Goal: Task Accomplishment & Management: Use online tool/utility

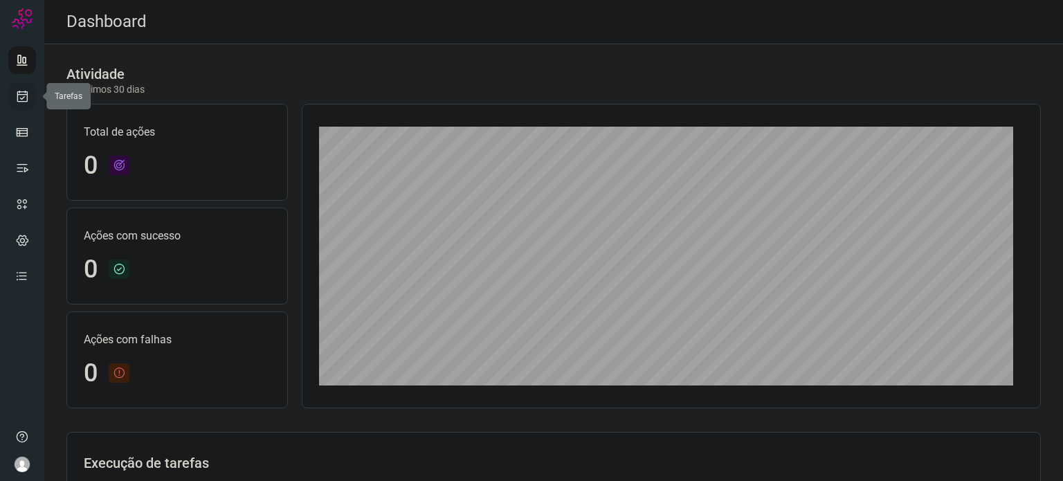
click at [26, 94] on icon at bounding box center [22, 96] width 15 height 14
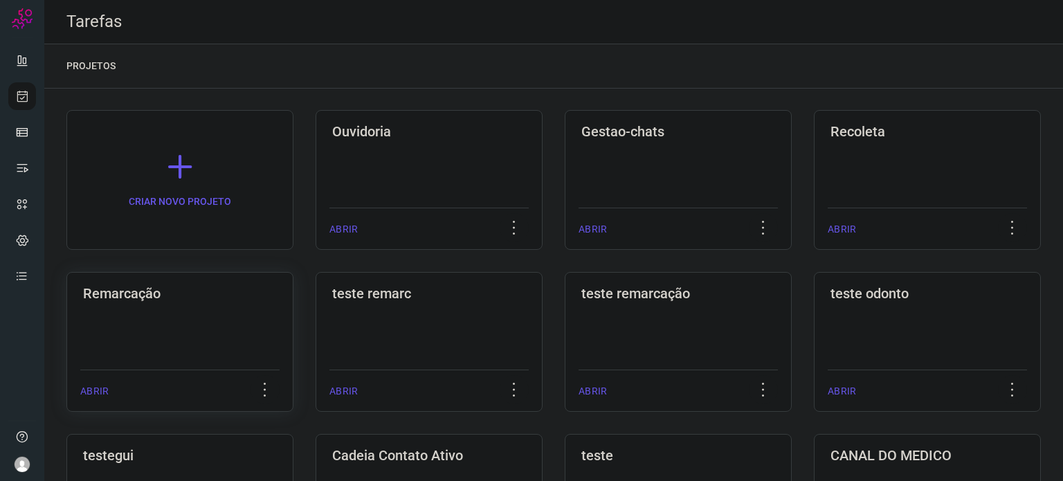
click at [316, 323] on div "Remarcação ABRIR" at bounding box center [429, 342] width 227 height 140
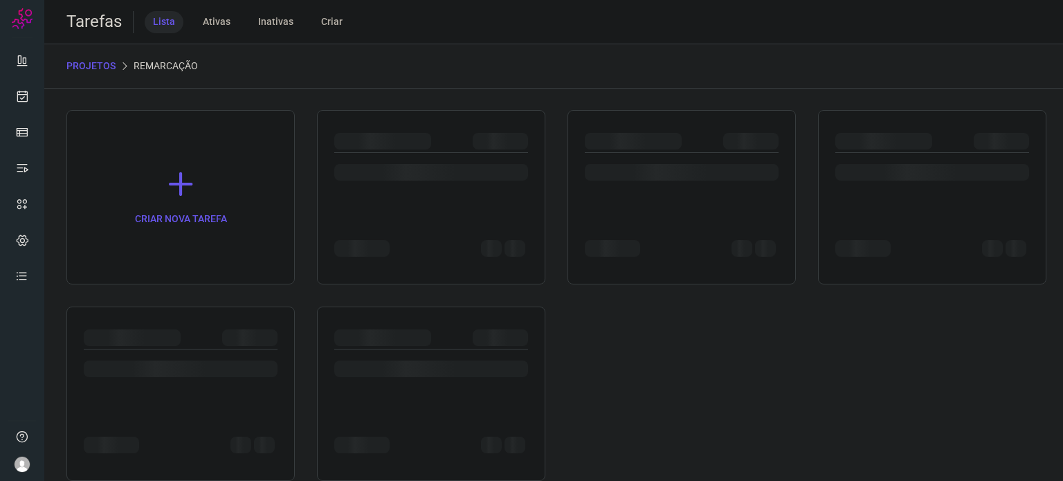
click at [215, 323] on div at bounding box center [180, 394] width 228 height 174
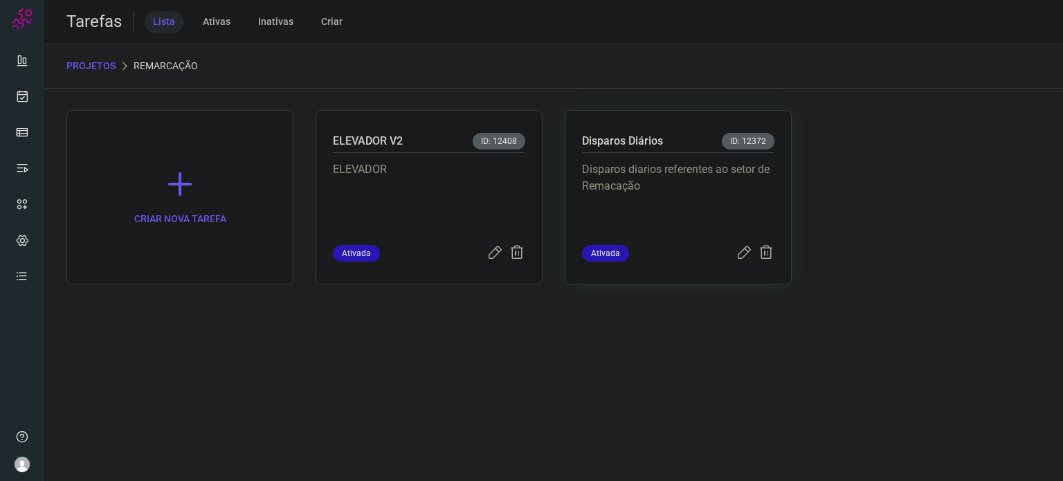
click at [635, 183] on p "Disparos diarios referentes ao setor de Remacação" at bounding box center [678, 195] width 192 height 69
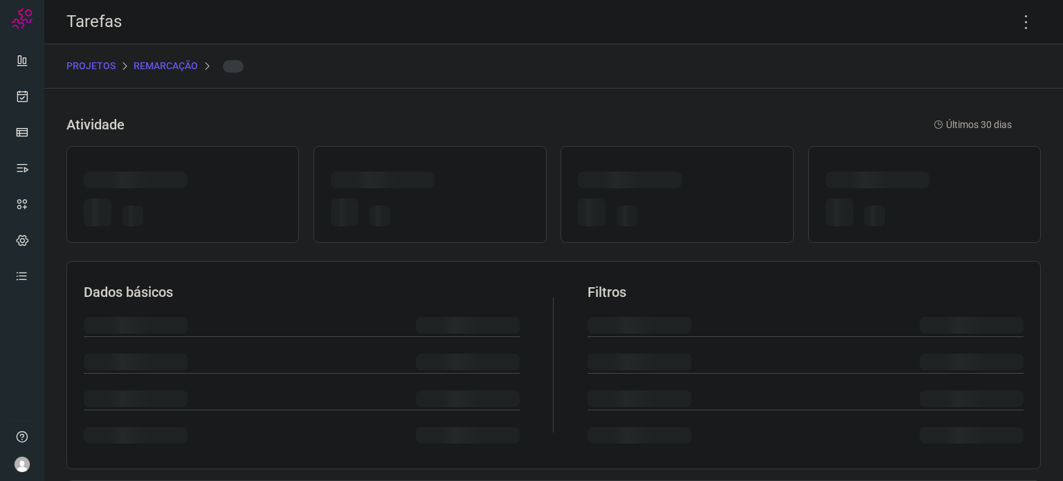
click at [635, 183] on div at bounding box center [630, 180] width 104 height 17
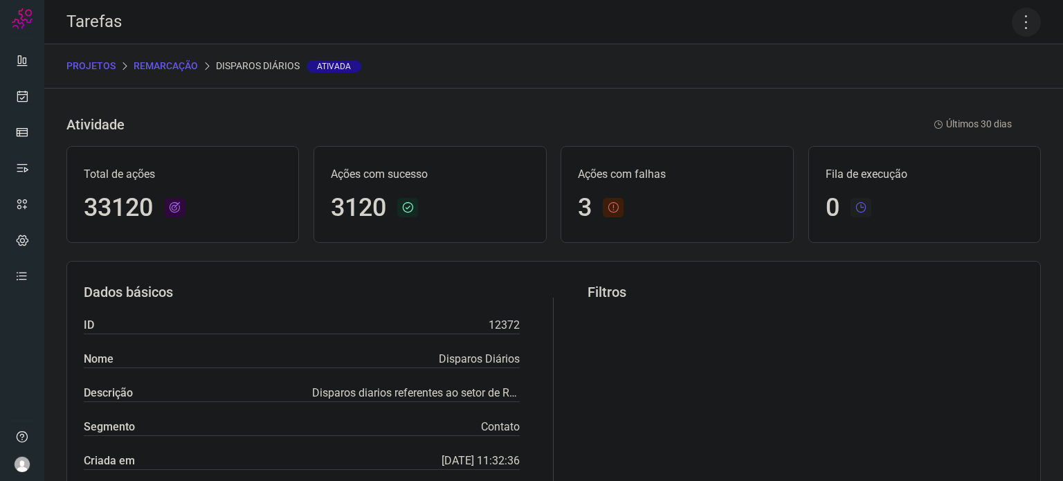
click at [1014, 26] on icon at bounding box center [1026, 22] width 29 height 29
click at [994, 88] on li "Executar" at bounding box center [967, 91] width 126 height 22
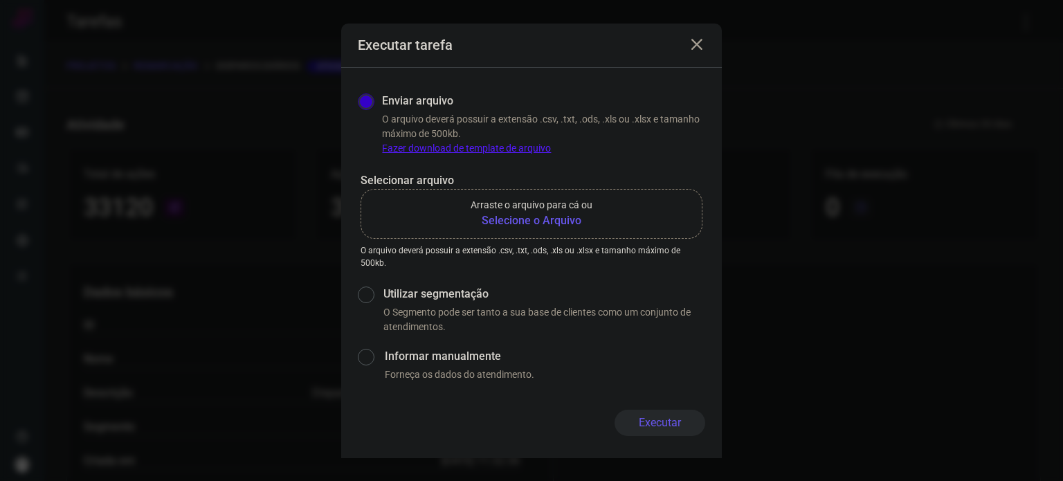
click at [554, 214] on b "Selecione o Arquivo" at bounding box center [532, 221] width 122 height 17
click at [0, 0] on input "Arraste o arquivo para cá ou Selecione o Arquivo" at bounding box center [0, 0] width 0 height 0
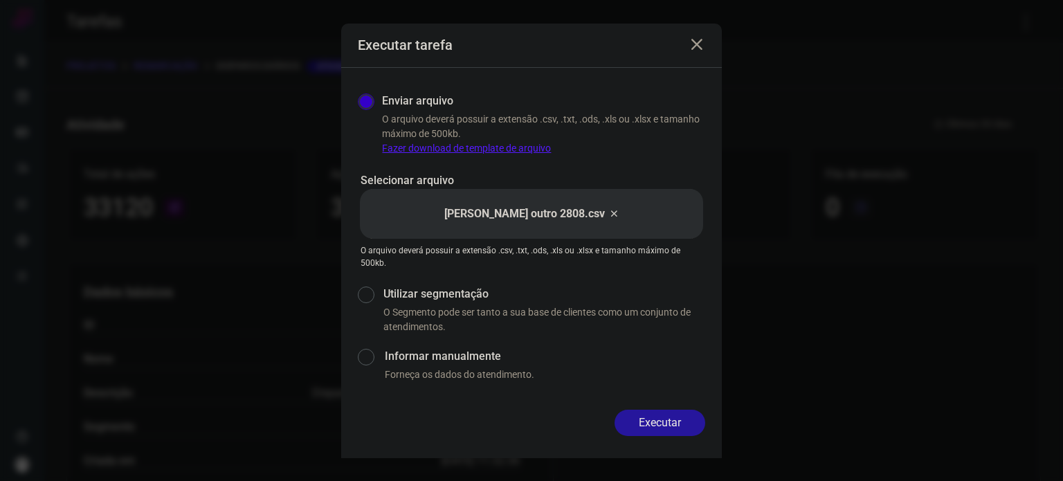
click at [682, 422] on button "Executar" at bounding box center [660, 423] width 91 height 26
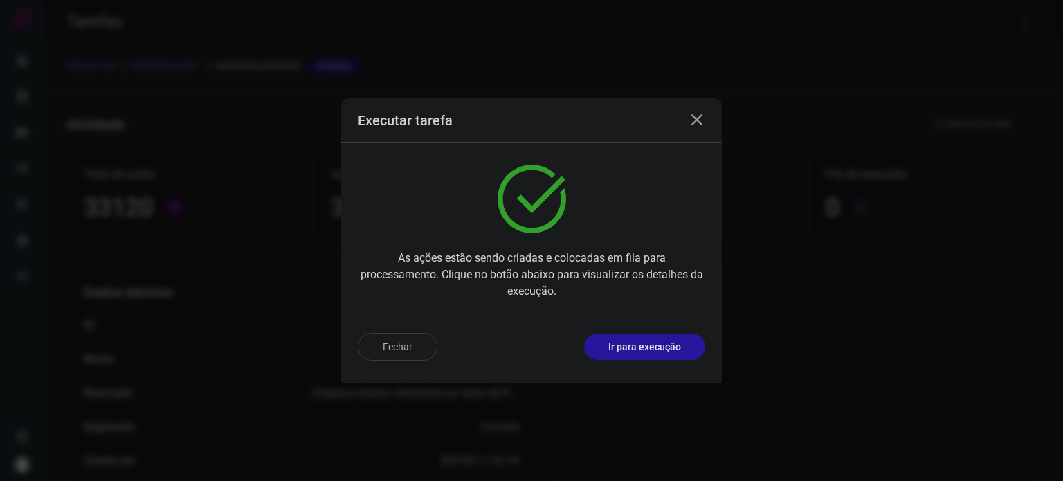
click at [661, 348] on p "Ir para execução" at bounding box center [645, 347] width 73 height 15
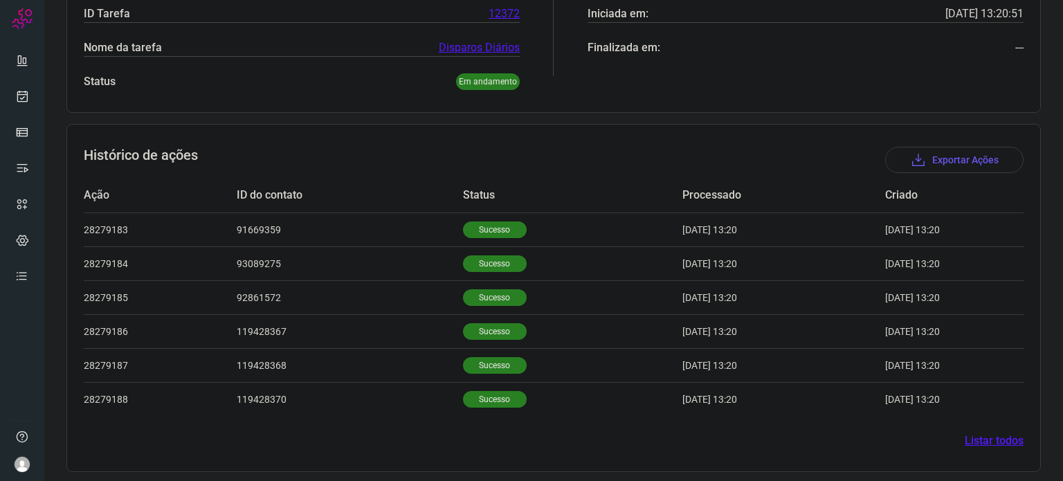
scroll to position [292, 0]
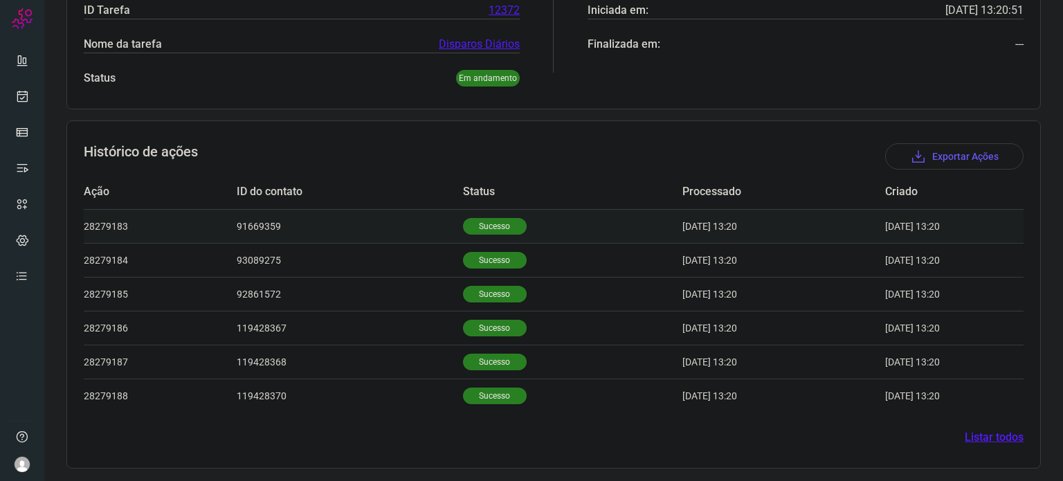
click at [485, 219] on p "Sucesso" at bounding box center [495, 226] width 64 height 17
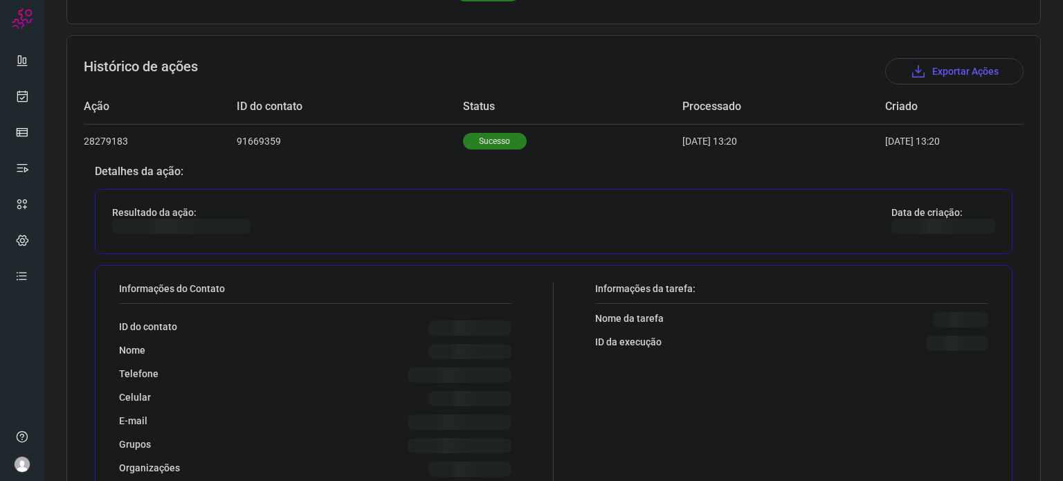
scroll to position [500, 0]
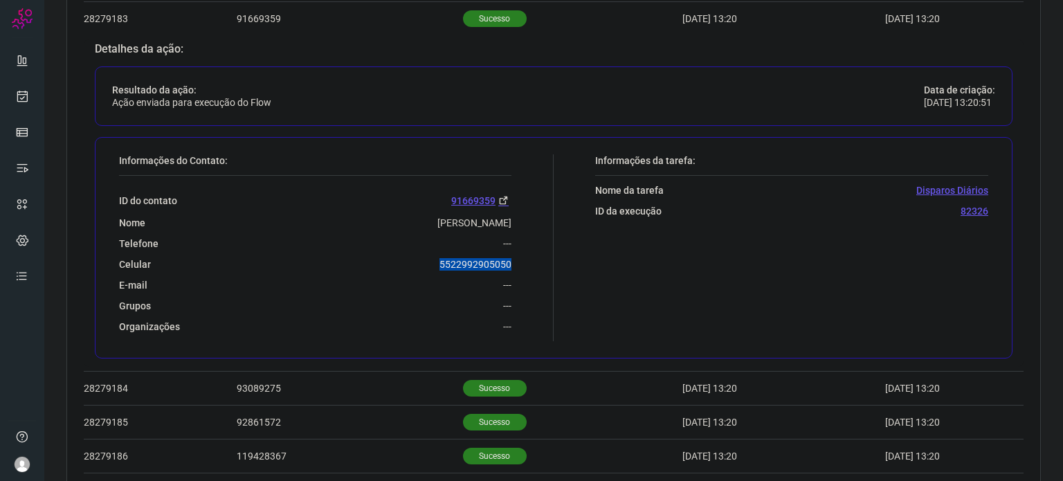
drag, startPoint x: 432, startPoint y: 264, endPoint x: 516, endPoint y: 263, distance: 84.5
click at [516, 263] on div "Informações do Contato: ID do contato 91669359 Nome Veronica Bonifacio Rodrigue…" at bounding box center [333, 247] width 442 height 187
copy p "5522992905050"
click at [28, 98] on icon at bounding box center [22, 96] width 15 height 14
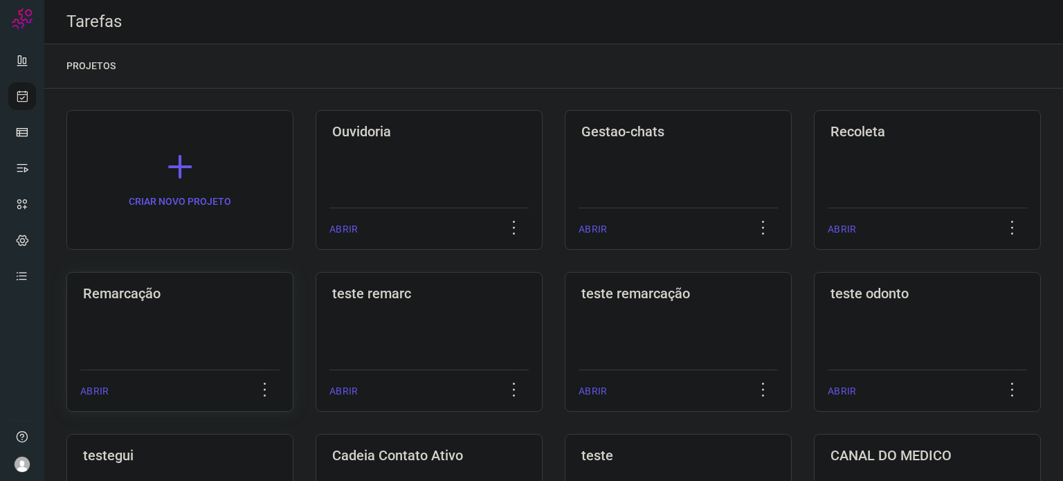
click at [316, 312] on div "Remarcação ABRIR" at bounding box center [429, 342] width 227 height 140
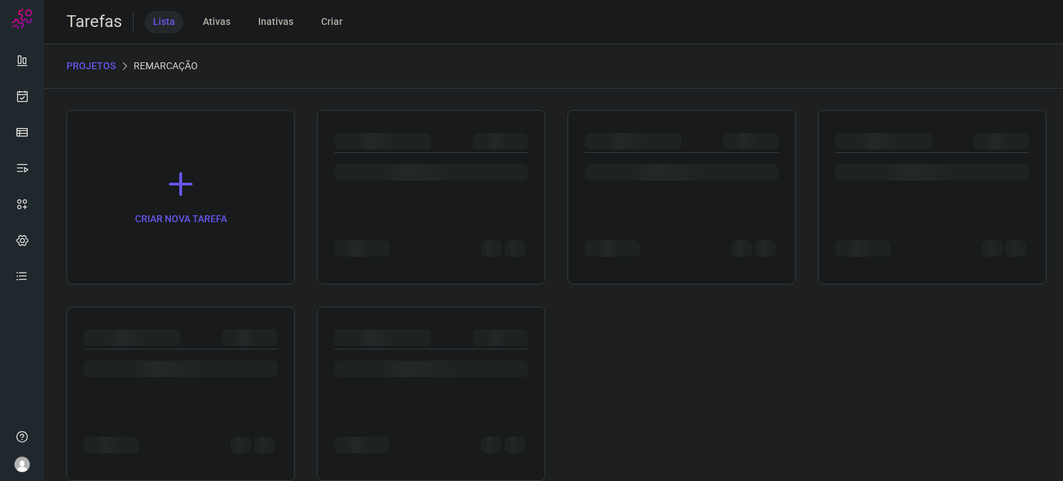
click at [240, 312] on div at bounding box center [180, 394] width 228 height 174
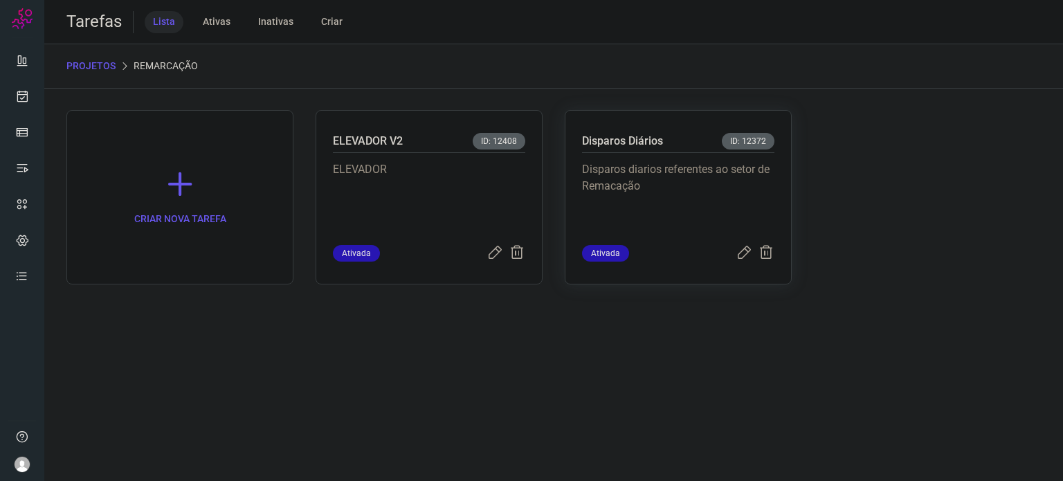
click at [678, 166] on p "Disparos diarios referentes ao setor de Remacação" at bounding box center [678, 195] width 192 height 69
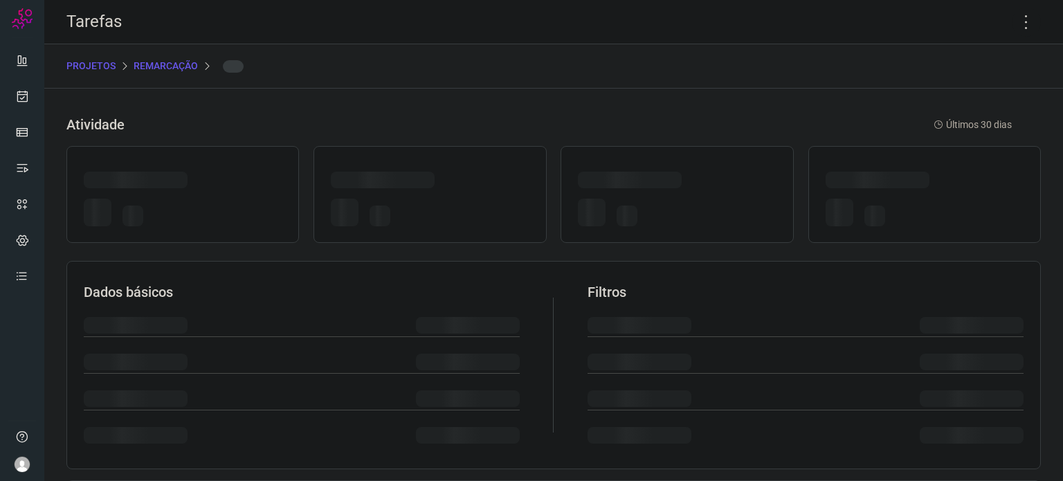
click at [678, 166] on div at bounding box center [677, 194] width 233 height 97
click at [678, 167] on div at bounding box center [677, 194] width 233 height 97
click at [1016, 24] on icon at bounding box center [1026, 22] width 29 height 29
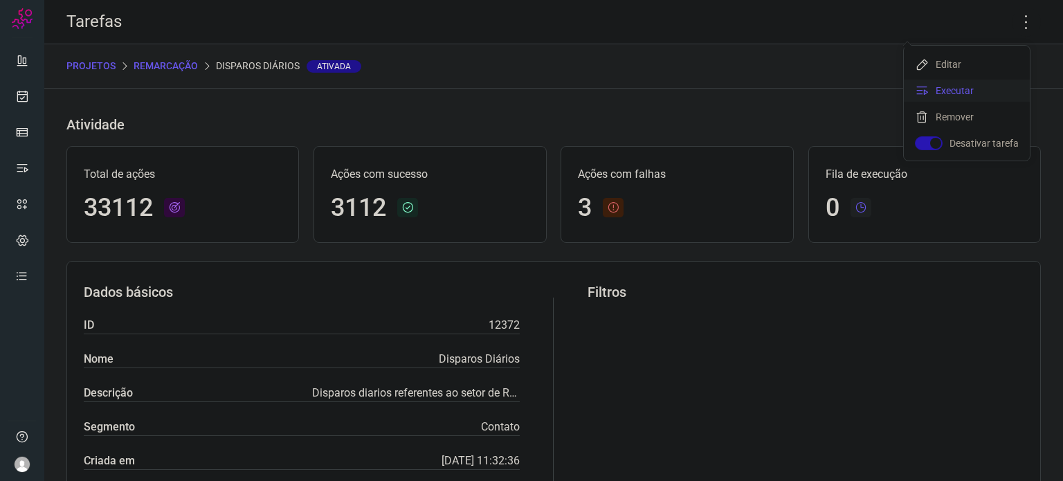
click at [978, 89] on li "Executar" at bounding box center [967, 91] width 126 height 22
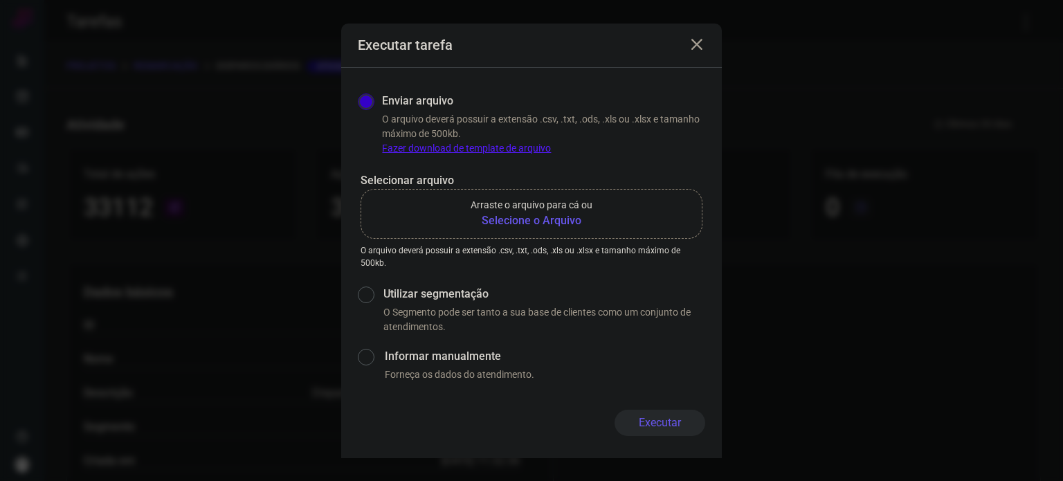
click at [523, 215] on b "Selecione o Arquivo" at bounding box center [532, 221] width 122 height 17
click at [0, 0] on input "Arraste o arquivo para cá ou Selecione o Arquivo" at bounding box center [0, 0] width 0 height 0
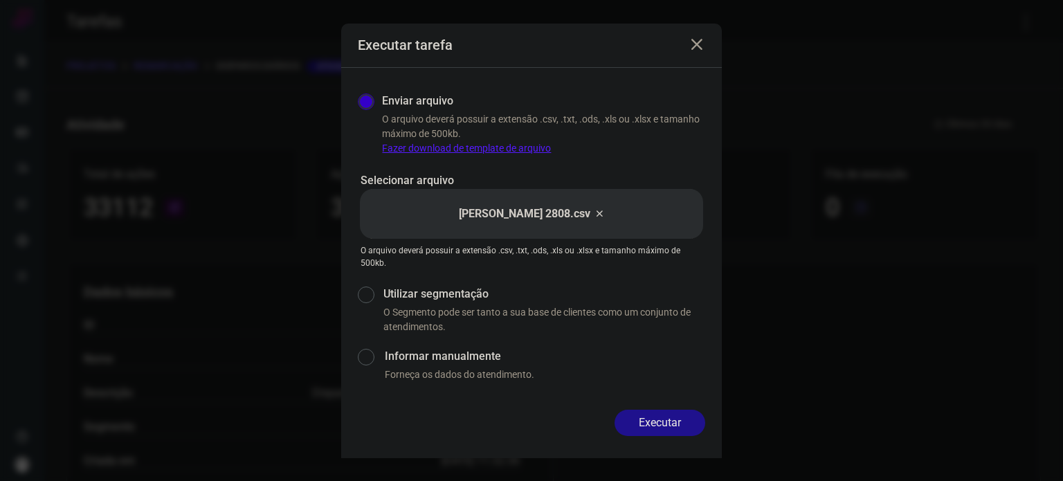
click at [660, 415] on button "Executar" at bounding box center [660, 423] width 91 height 26
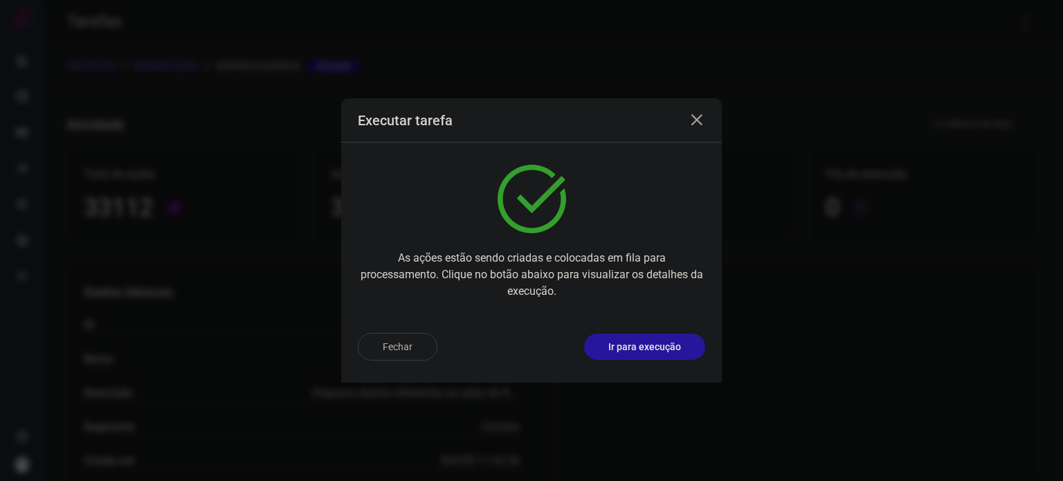
drag, startPoint x: 662, startPoint y: 343, endPoint x: 665, endPoint y: 351, distance: 8.8
click at [665, 351] on p "Ir para execução" at bounding box center [645, 347] width 73 height 15
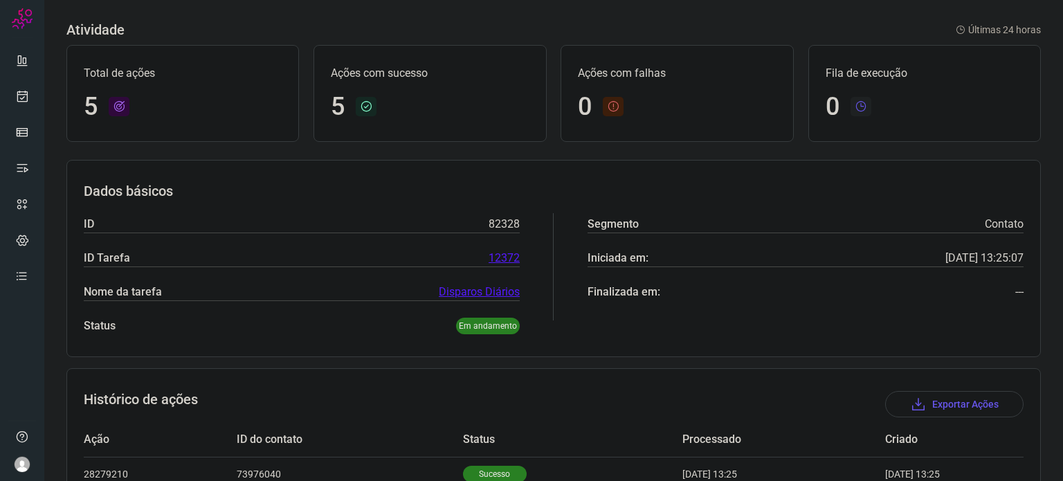
scroll to position [258, 0]
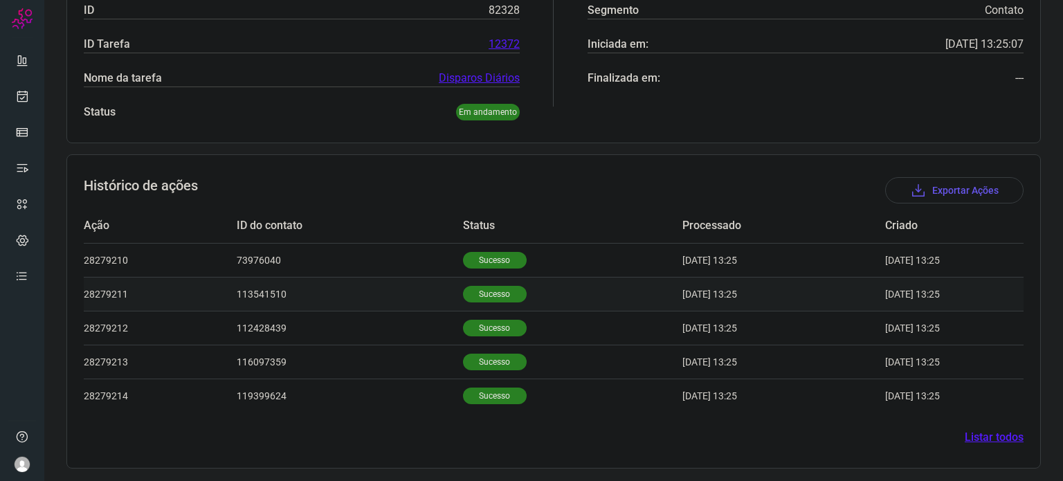
click at [469, 300] on p "Sucesso" at bounding box center [495, 294] width 64 height 17
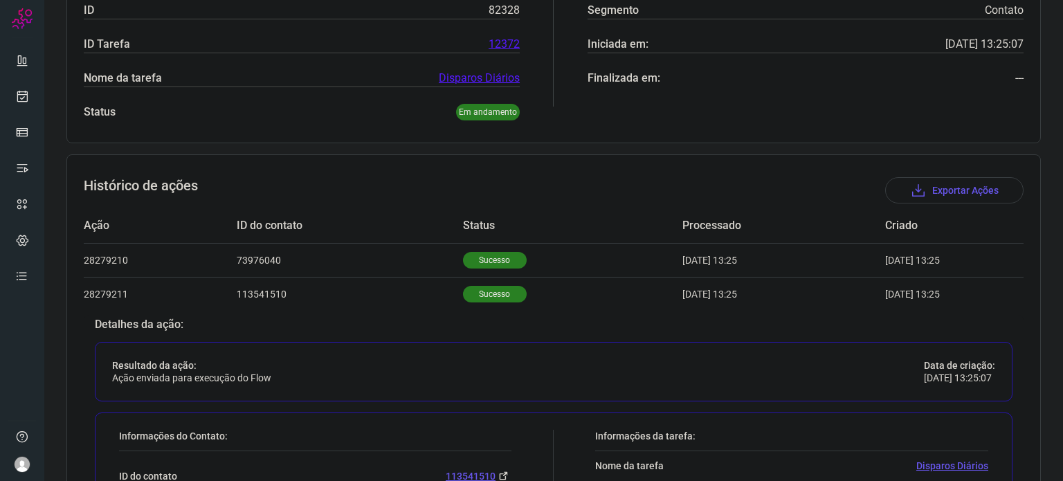
scroll to position [535, 0]
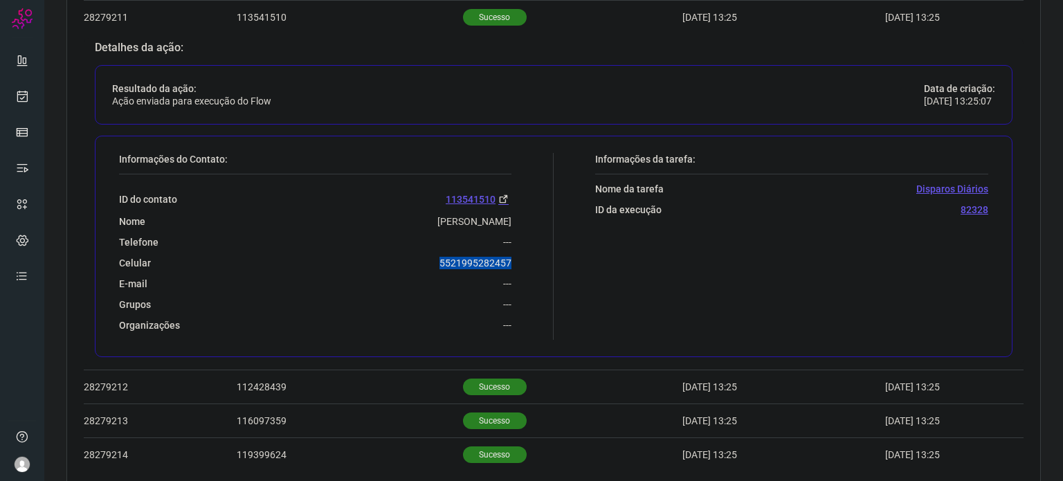
drag, startPoint x: 426, startPoint y: 262, endPoint x: 519, endPoint y: 257, distance: 92.9
click at [519, 257] on div "Informações do Contato: ID do contato 113541510 Nome Israel Carneiro De Almeida…" at bounding box center [333, 246] width 442 height 187
copy p "5521995282457"
click at [21, 87] on link at bounding box center [22, 96] width 28 height 28
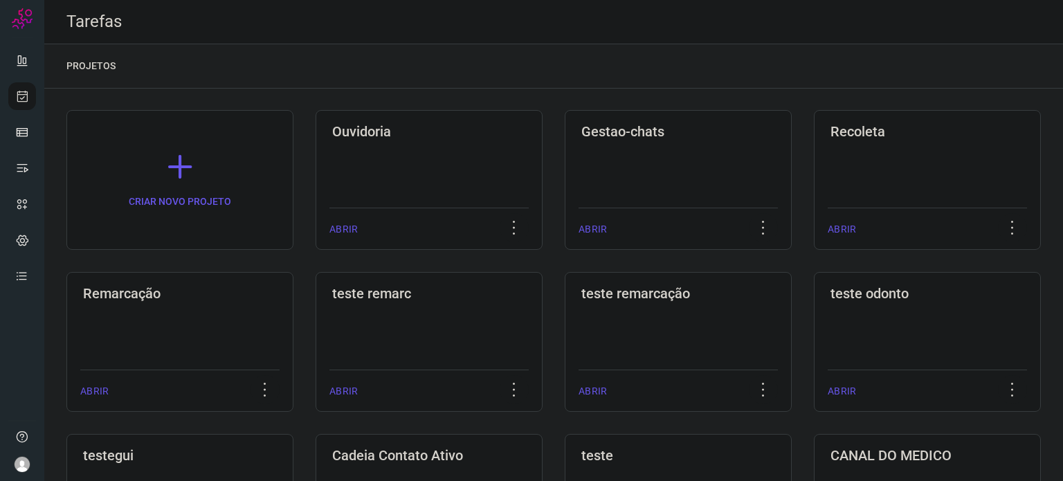
click at [316, 310] on div "Remarcação ABRIR" at bounding box center [429, 342] width 227 height 140
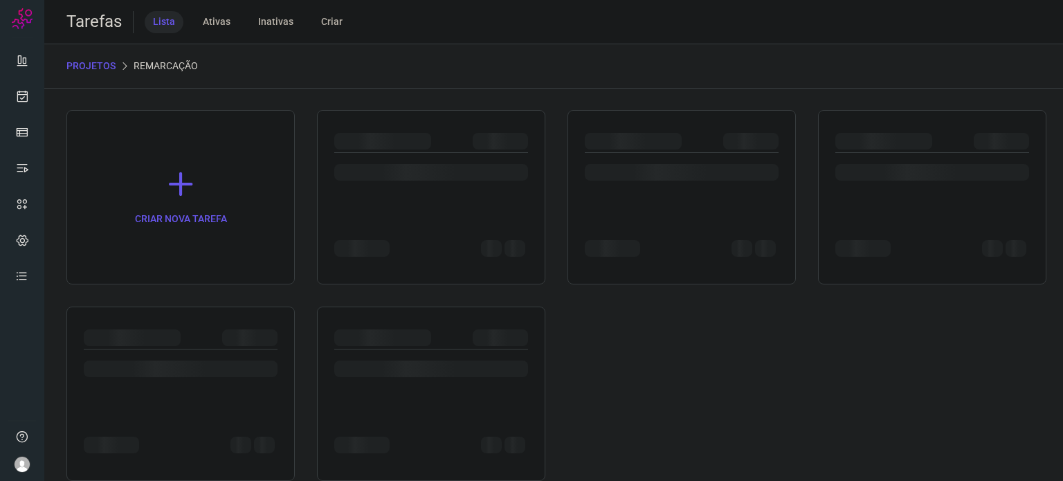
click at [231, 309] on div at bounding box center [180, 394] width 228 height 174
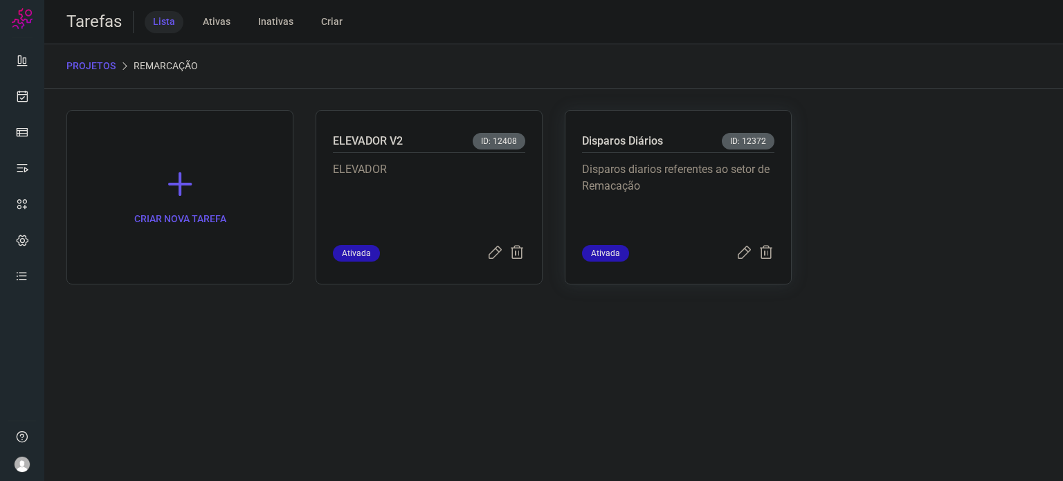
click at [745, 197] on p "Disparos diarios referentes ao setor de Remacação" at bounding box center [678, 195] width 192 height 69
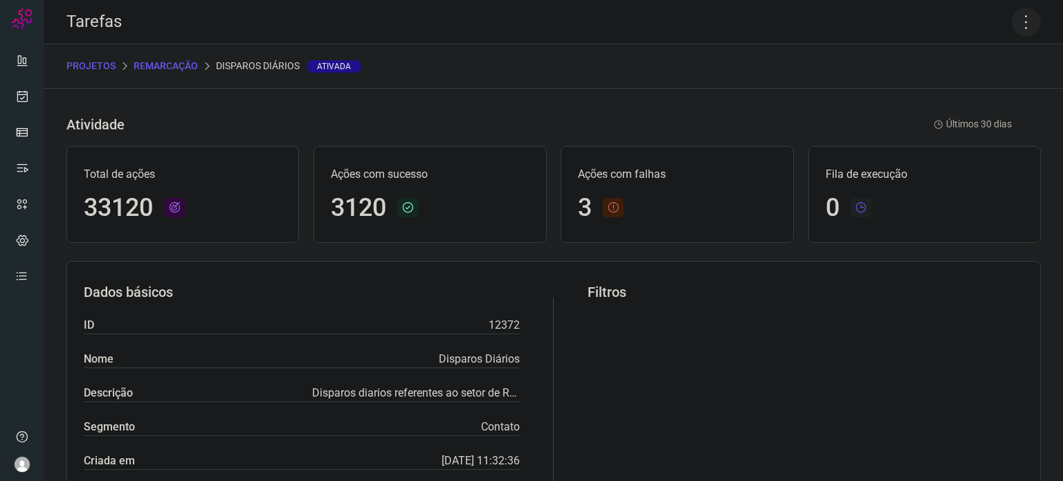
click at [1016, 26] on icon at bounding box center [1026, 22] width 29 height 29
click at [989, 91] on li "Executar" at bounding box center [967, 91] width 126 height 22
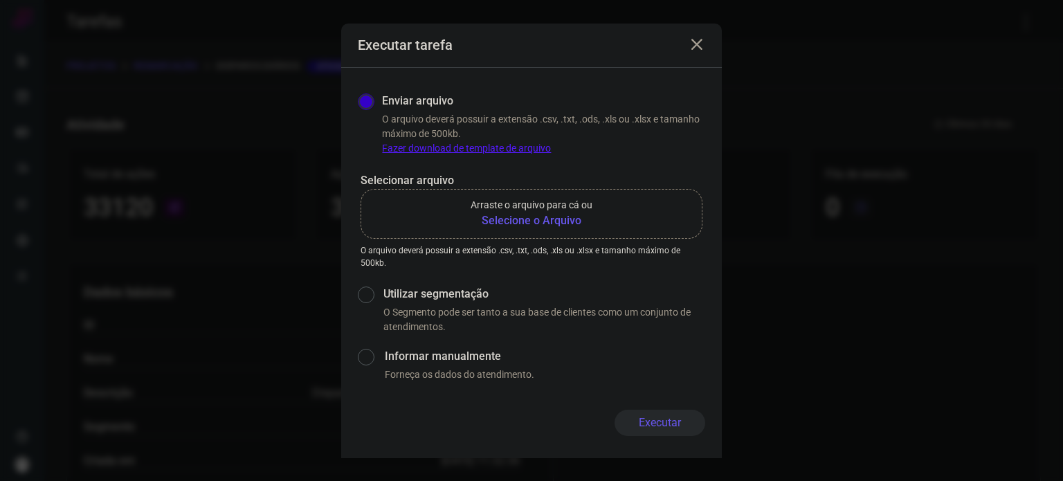
click at [551, 218] on b "Selecione o Arquivo" at bounding box center [532, 221] width 122 height 17
click at [0, 0] on input "Arraste o arquivo para cá ou Selecione o Arquivo" at bounding box center [0, 0] width 0 height 0
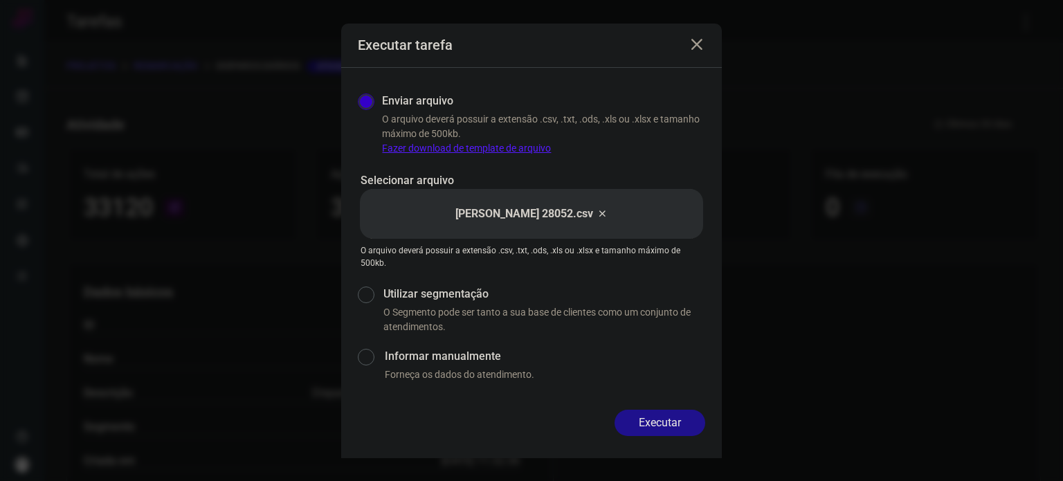
click at [662, 417] on button "Executar" at bounding box center [660, 423] width 91 height 26
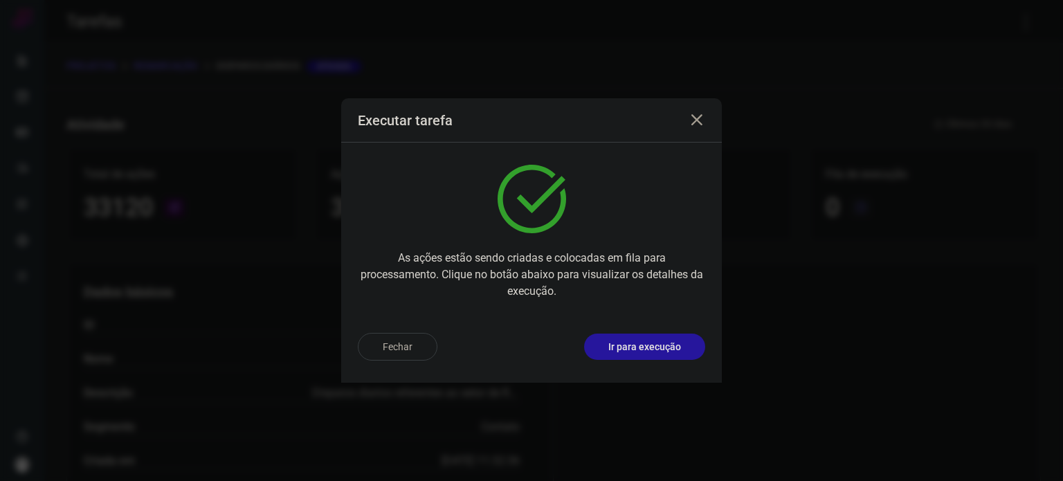
click at [640, 357] on button "Ir para execução" at bounding box center [644, 347] width 121 height 26
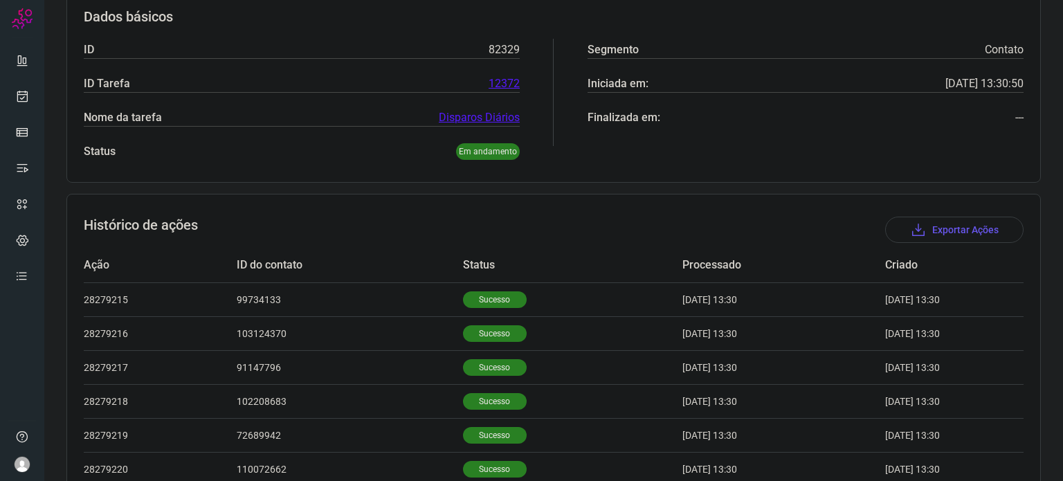
scroll to position [360, 0]
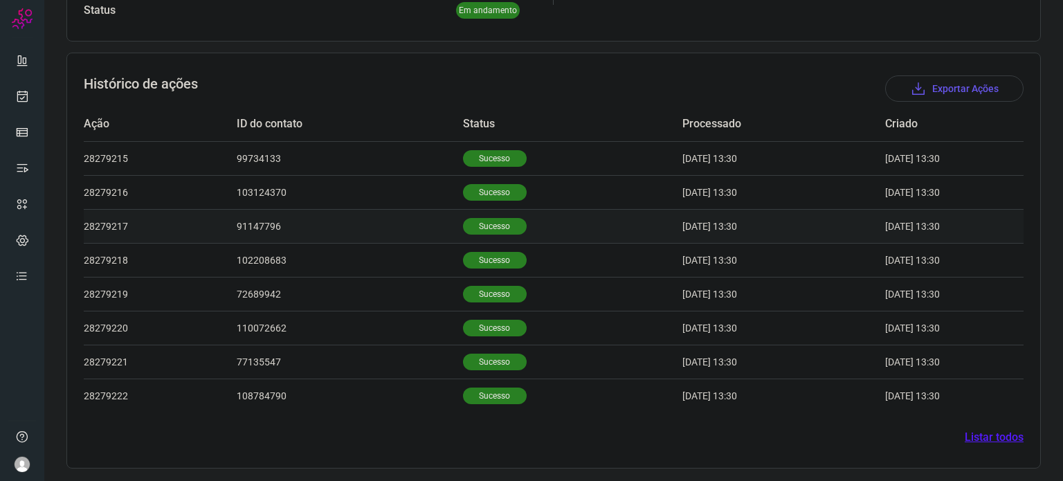
click at [501, 223] on p "Sucesso" at bounding box center [495, 226] width 64 height 17
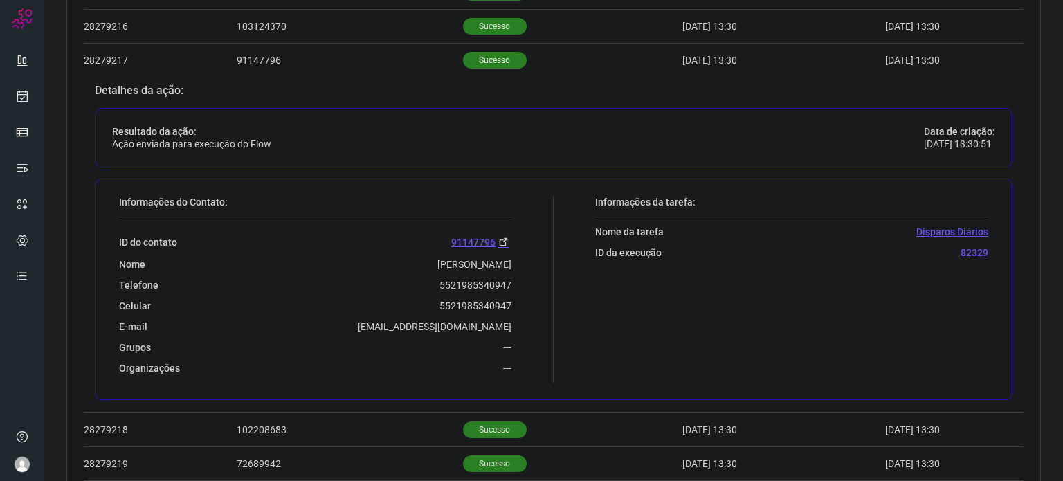
scroll to position [568, 0]
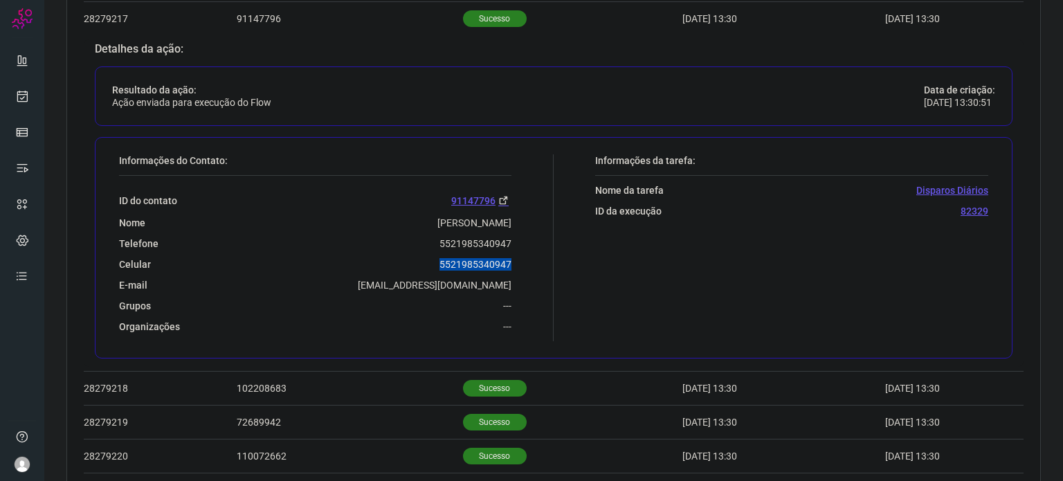
drag, startPoint x: 434, startPoint y: 257, endPoint x: 537, endPoint y: 260, distance: 103.2
click at [537, 260] on div "Informações do Contato: ID do contato 91147796 Nome Paulo Cesar Massoni Telefon…" at bounding box center [333, 247] width 442 height 187
copy p "5521985340947"
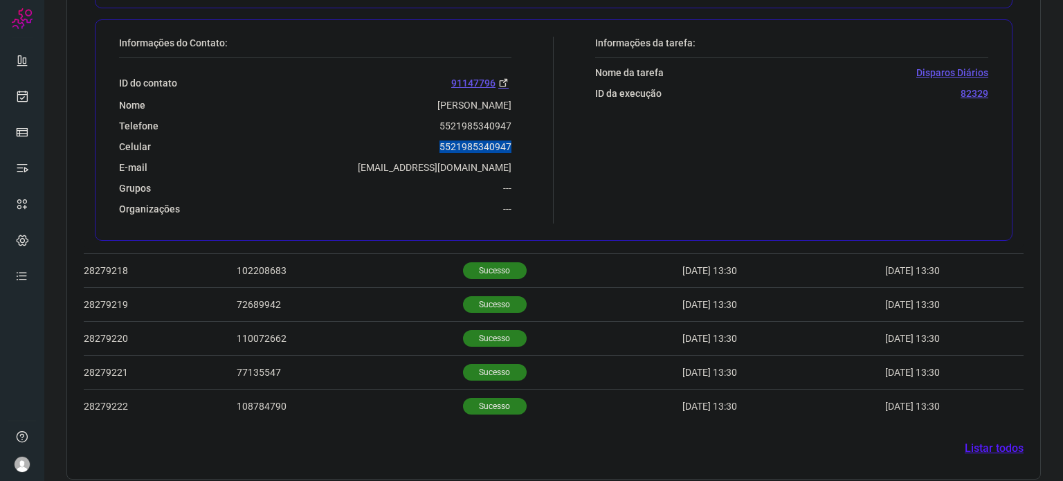
scroll to position [695, 0]
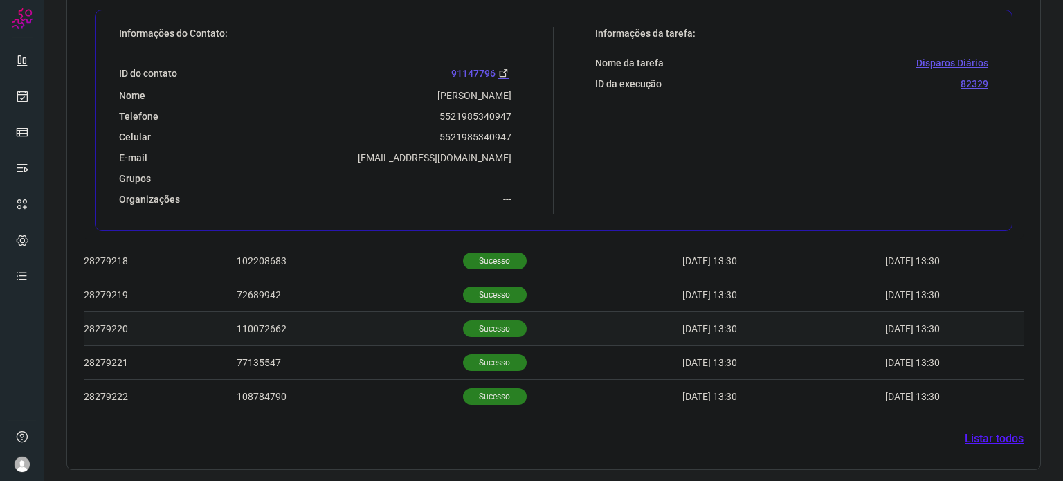
click at [490, 327] on p "Sucesso" at bounding box center [495, 329] width 64 height 17
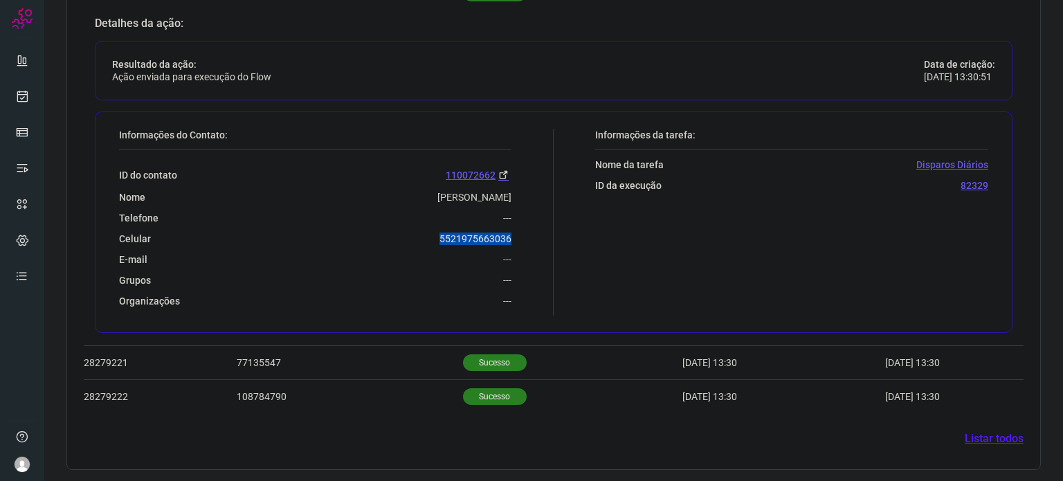
drag, startPoint x: 435, startPoint y: 234, endPoint x: 512, endPoint y: 235, distance: 76.8
click at [512, 235] on div "Informações do Contato: ID do contato 110072662 Nome Sueli Almeida De Oliveira …" at bounding box center [333, 222] width 442 height 187
drag, startPoint x: 434, startPoint y: 235, endPoint x: 509, endPoint y: 229, distance: 75.0
click at [509, 229] on div "Informações do Contato: ID do contato 110072662 Nome Sueli Almeida De Oliveira …" at bounding box center [333, 222] width 442 height 187
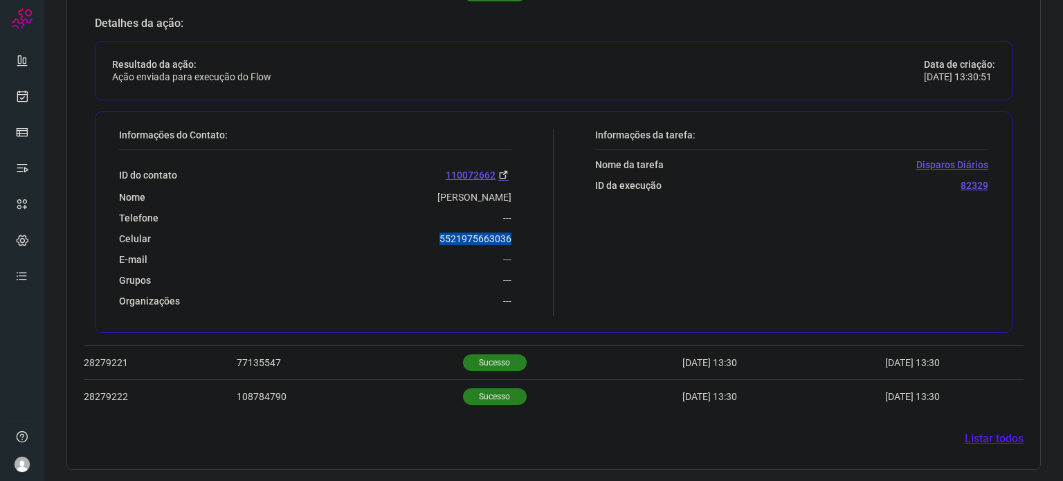
copy p "5521975663036"
click at [28, 102] on icon at bounding box center [22, 96] width 15 height 14
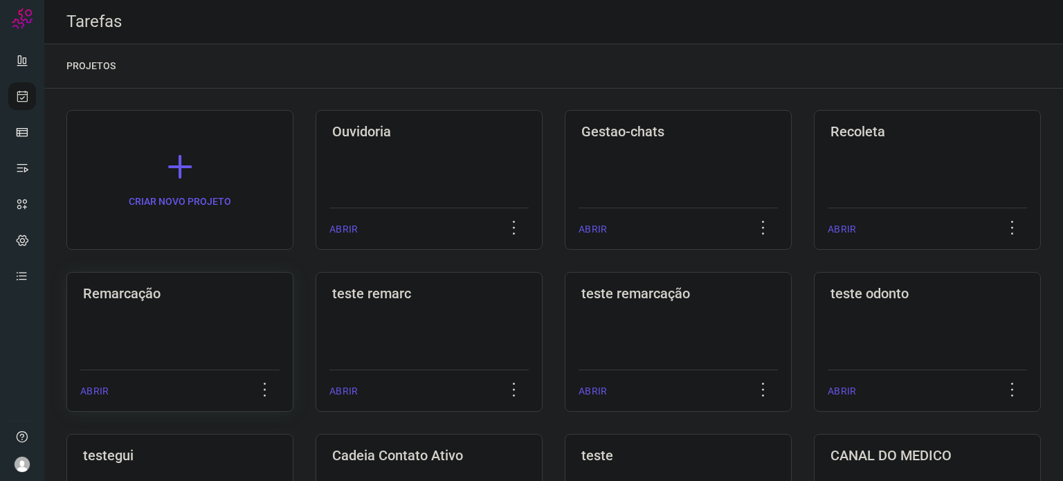
click at [316, 328] on div "Remarcação ABRIR" at bounding box center [429, 342] width 227 height 140
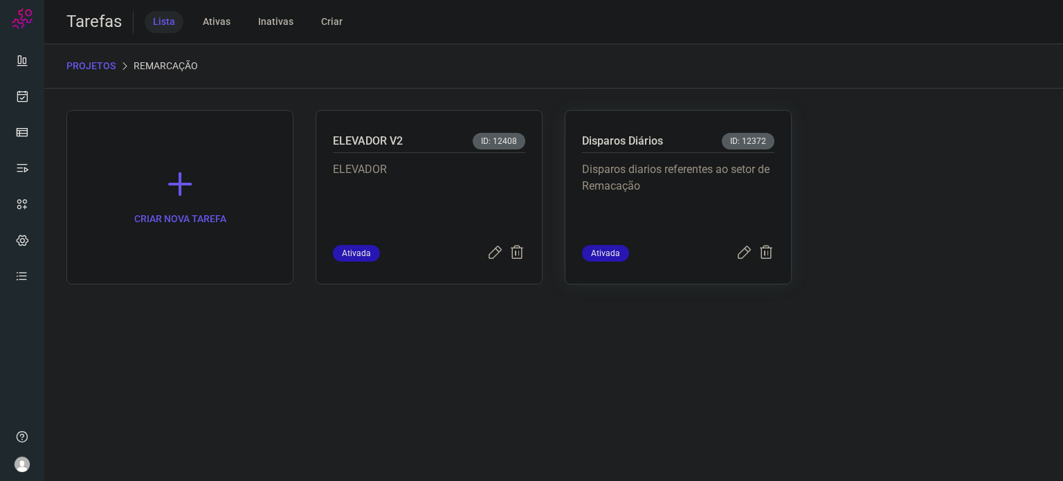
drag, startPoint x: 570, startPoint y: 230, endPoint x: 623, endPoint y: 217, distance: 54.9
click at [623, 217] on p "Disparos diarios referentes ao setor de Remacação" at bounding box center [678, 195] width 192 height 69
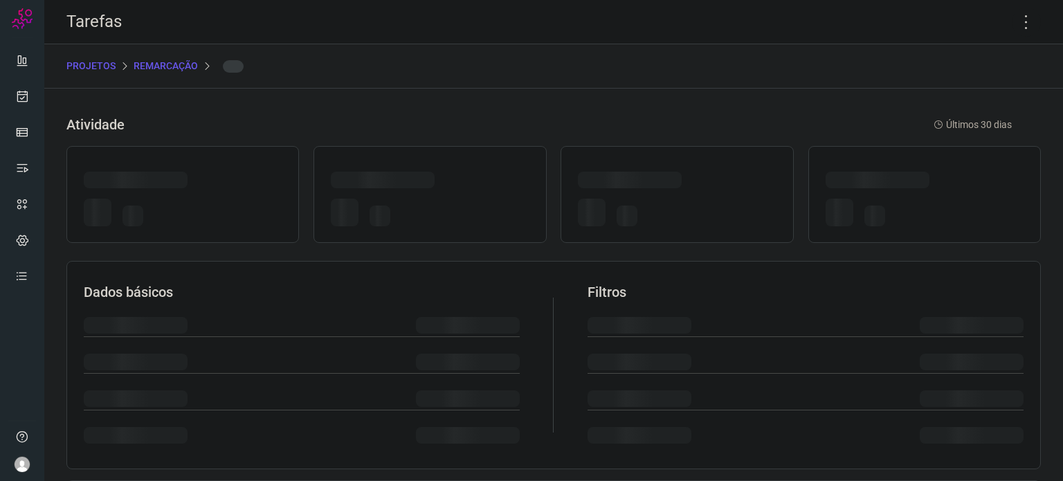
click at [626, 216] on div at bounding box center [627, 216] width 21 height 21
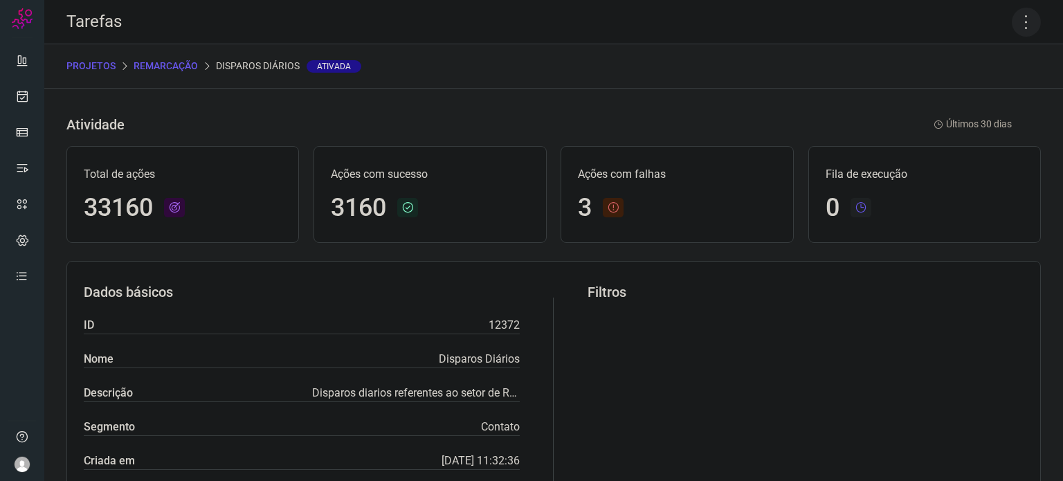
click at [1016, 18] on icon at bounding box center [1026, 22] width 29 height 29
click at [1003, 96] on li "Executar" at bounding box center [967, 91] width 126 height 22
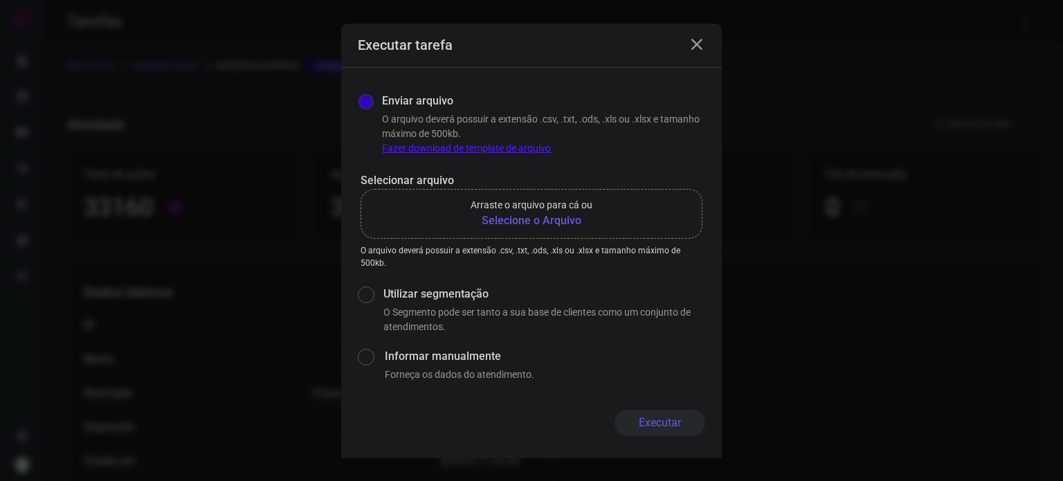
click at [565, 222] on b "Selecione o Arquivo" at bounding box center [532, 221] width 122 height 17
click at [0, 0] on input "Arraste o arquivo para cá ou Selecione o Arquivo" at bounding box center [0, 0] width 0 height 0
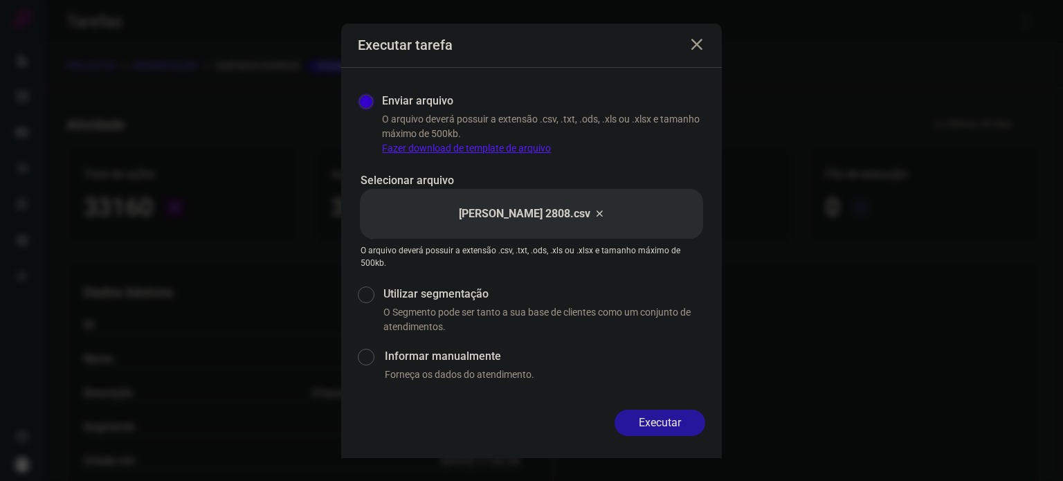
click at [678, 425] on button "Executar" at bounding box center [660, 423] width 91 height 26
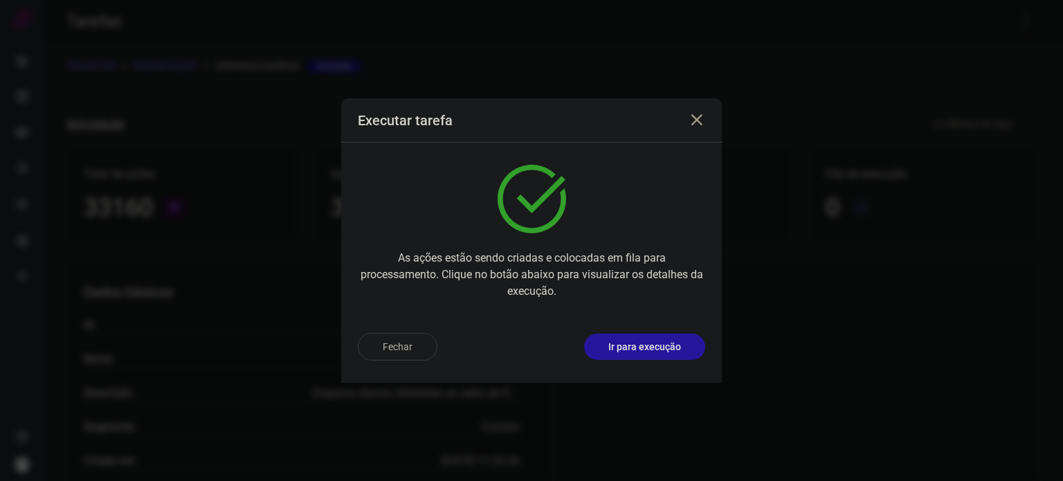
click at [672, 349] on p "Ir para execução" at bounding box center [645, 347] width 73 height 15
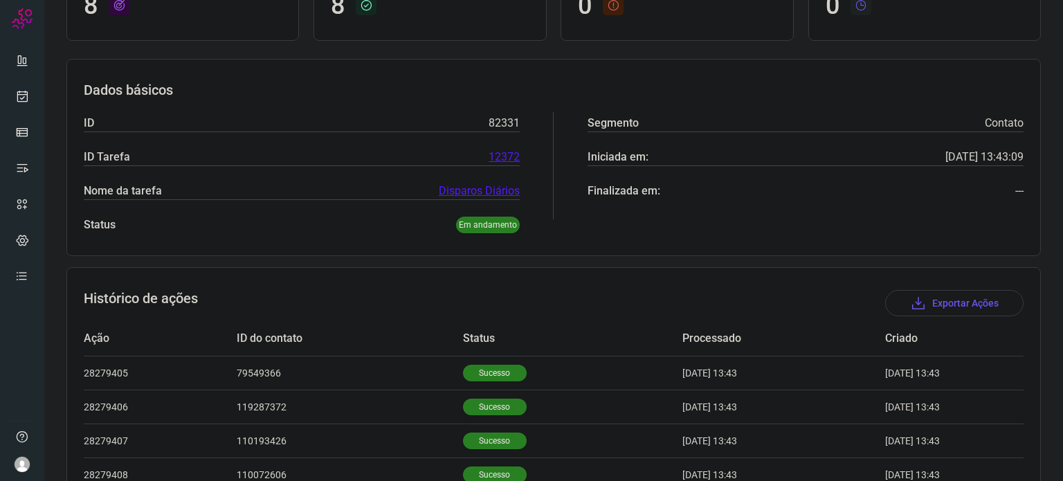
scroll to position [360, 0]
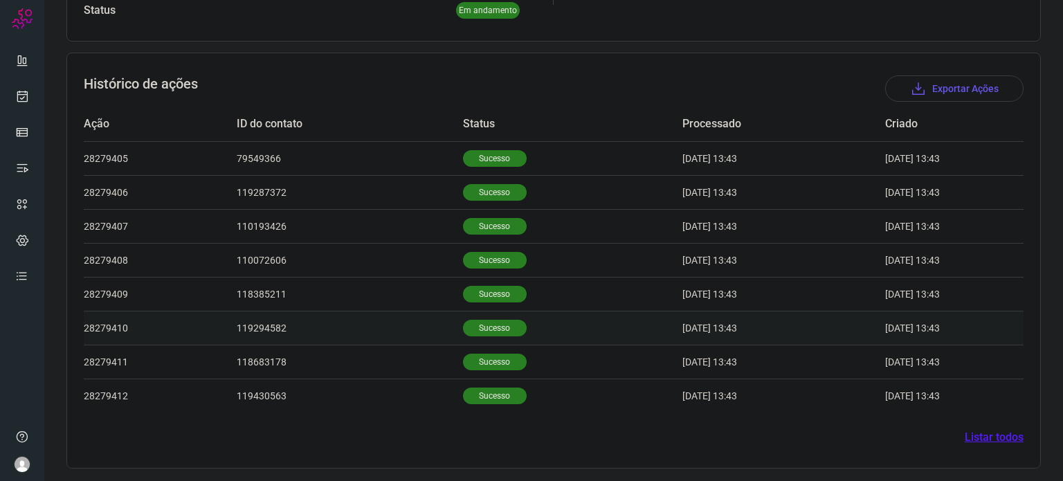
click at [482, 312] on td "Sucesso" at bounding box center [572, 328] width 219 height 34
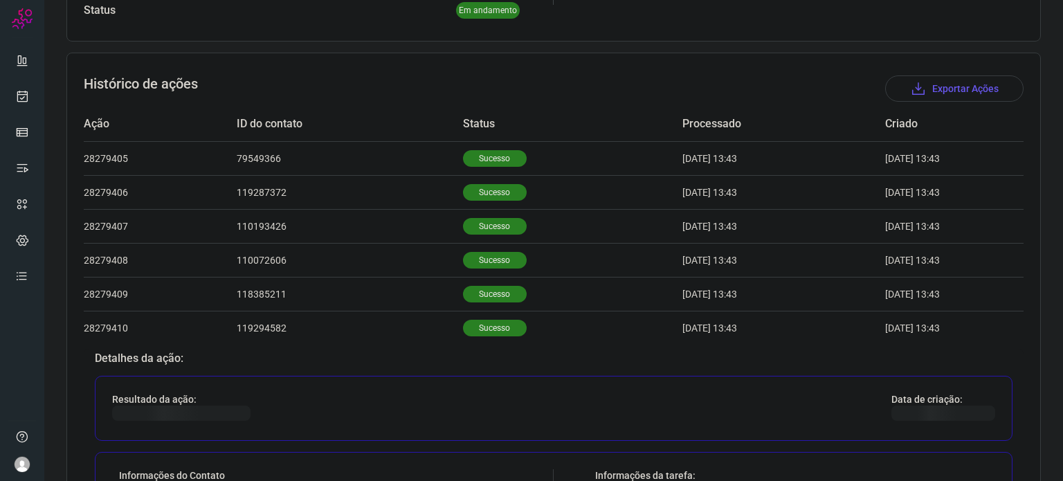
scroll to position [695, 0]
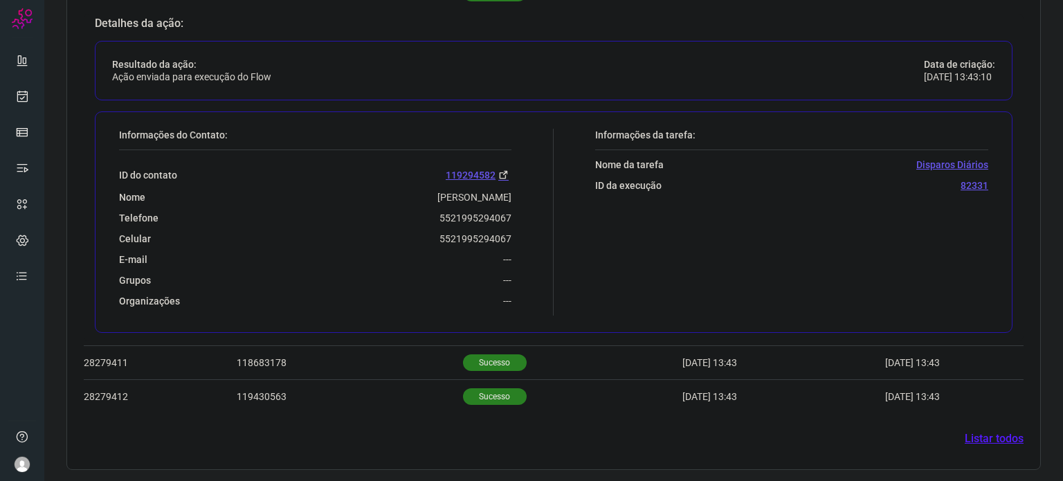
drag, startPoint x: 457, startPoint y: 237, endPoint x: 449, endPoint y: 253, distance: 18.0
click at [465, 251] on div "ID do contato 119294582 Nome Isis M. Santos Telefone 5521995294067 Celular 5521…" at bounding box center [315, 228] width 393 height 157
drag, startPoint x: 426, startPoint y: 248, endPoint x: 431, endPoint y: 237, distance: 11.5
click at [435, 238] on div "ID do contato 119294582 Nome Isis M. Santos Telefone 5521995294067 Celular 5521…" at bounding box center [315, 228] width 393 height 157
click at [429, 237] on div "Celular 5521995294067" at bounding box center [315, 239] width 393 height 12
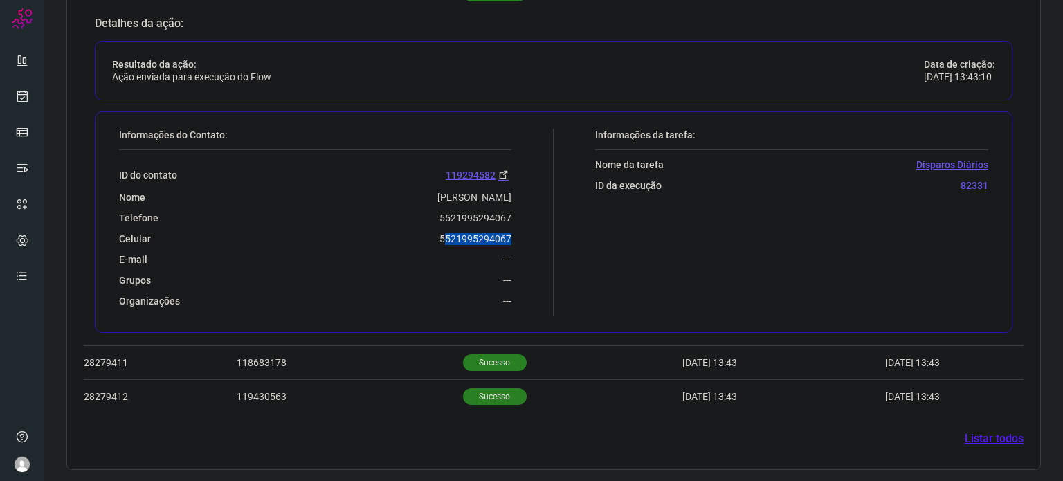
drag, startPoint x: 442, startPoint y: 232, endPoint x: 512, endPoint y: 231, distance: 69.9
click at [512, 231] on div "Informações do Contato: ID do contato 119294582 Nome Isis M. Santos Telefone 55…" at bounding box center [333, 222] width 442 height 187
click at [440, 237] on p "5521995294067" at bounding box center [476, 239] width 72 height 12
drag, startPoint x: 434, startPoint y: 237, endPoint x: 519, endPoint y: 237, distance: 85.2
click at [519, 237] on div "Informações do Contato: ID do contato 119294582 Nome Isis M. Santos Telefone 55…" at bounding box center [333, 222] width 442 height 187
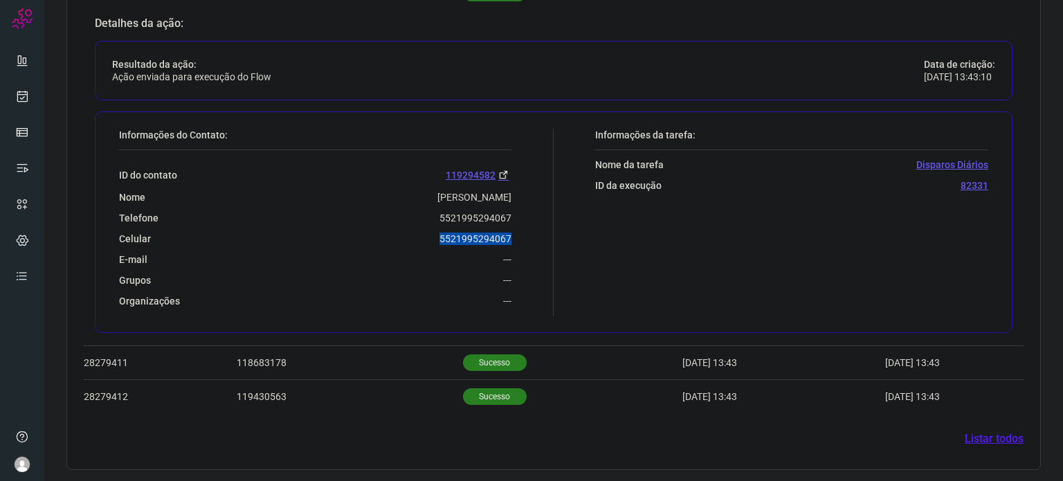
copy p "5521995294067"
click at [22, 99] on icon at bounding box center [22, 96] width 15 height 14
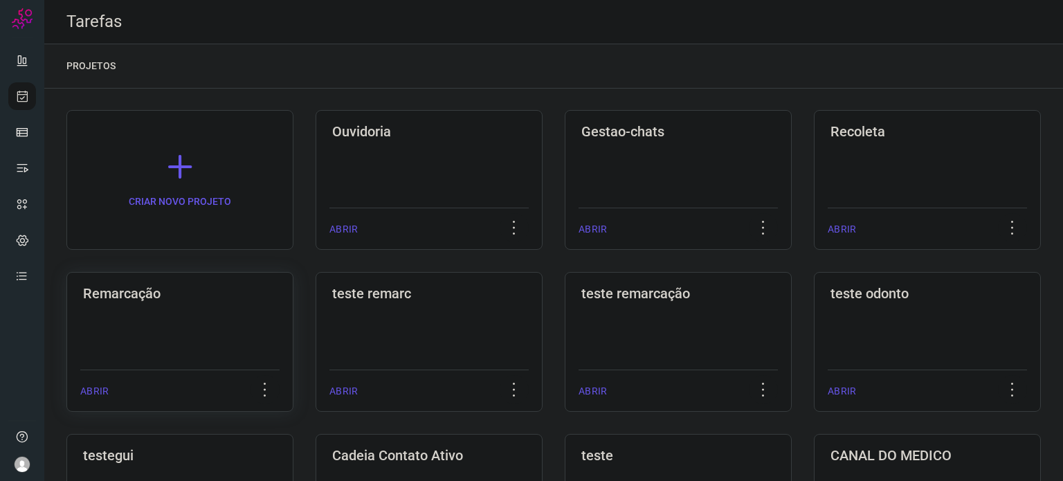
click at [316, 273] on div "Remarcação ABRIR" at bounding box center [429, 342] width 227 height 140
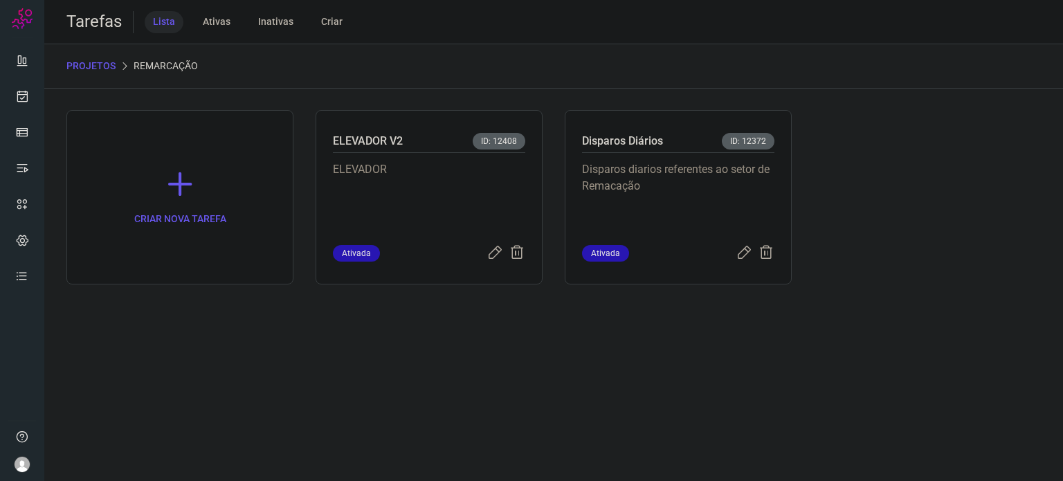
click at [726, 199] on p "Disparos diarios referentes ao setor de Remacação" at bounding box center [678, 195] width 192 height 69
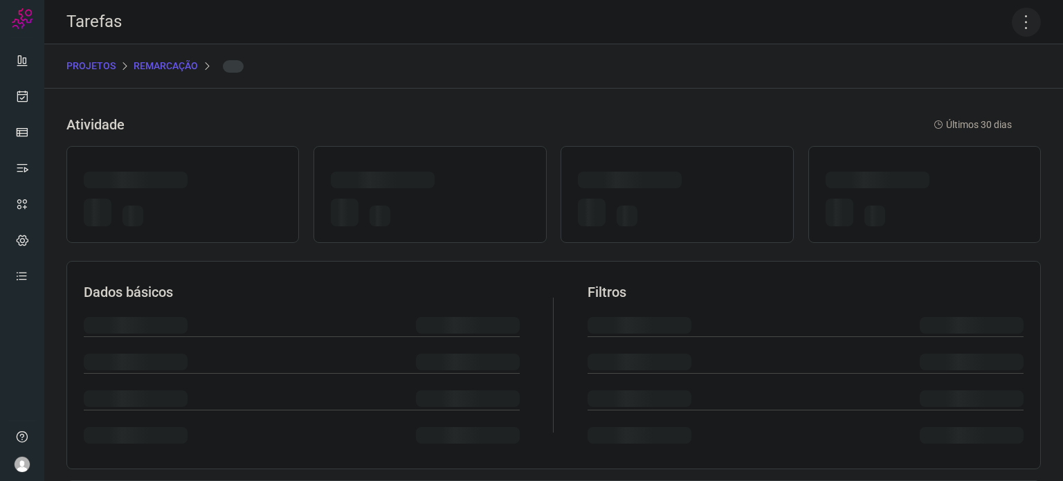
click at [1022, 15] on icon at bounding box center [1026, 22] width 29 height 29
click at [1012, 21] on icon at bounding box center [1026, 22] width 29 height 29
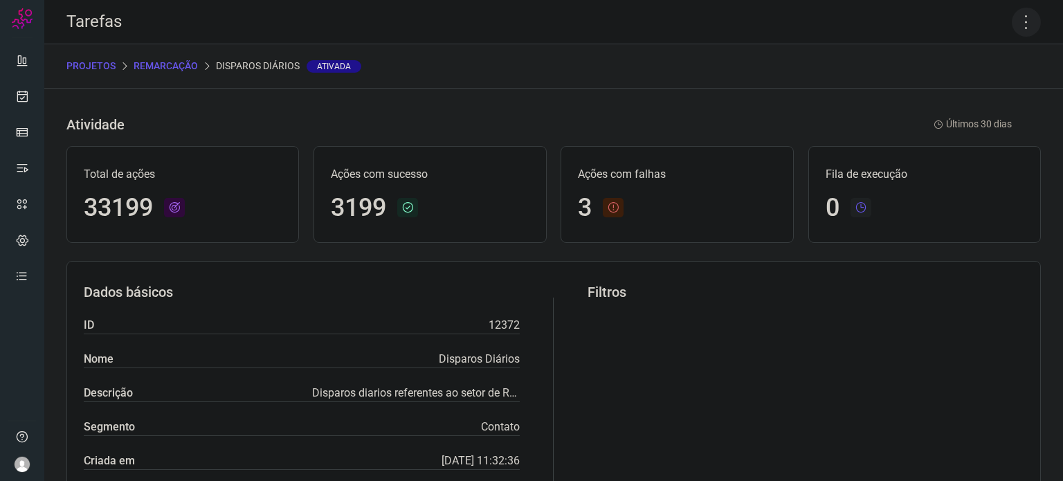
click at [1018, 25] on icon at bounding box center [1026, 22] width 29 height 29
click at [979, 93] on li "Executar" at bounding box center [967, 91] width 126 height 22
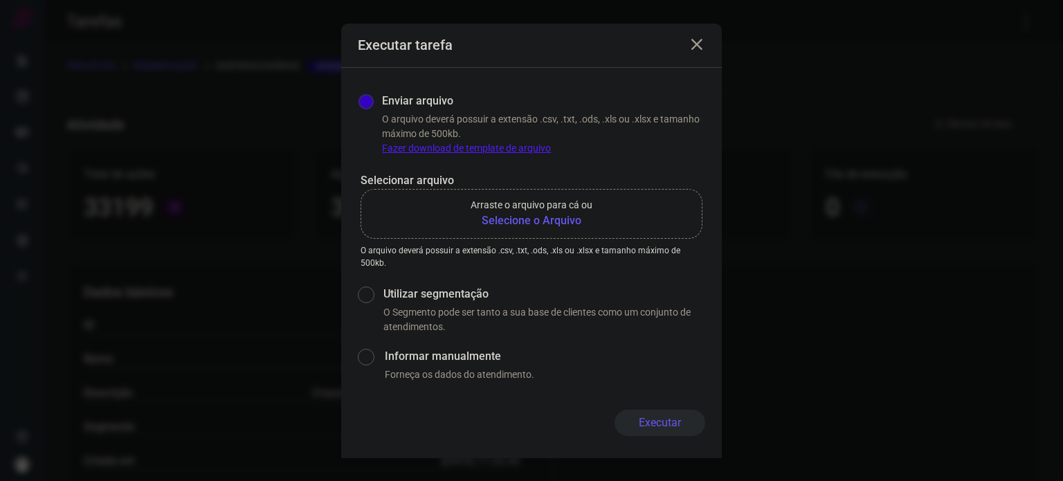
click at [553, 222] on b "Selecione o Arquivo" at bounding box center [532, 221] width 122 height 17
click at [0, 0] on input "Arraste o arquivo para cá ou Selecione o Arquivo" at bounding box center [0, 0] width 0 height 0
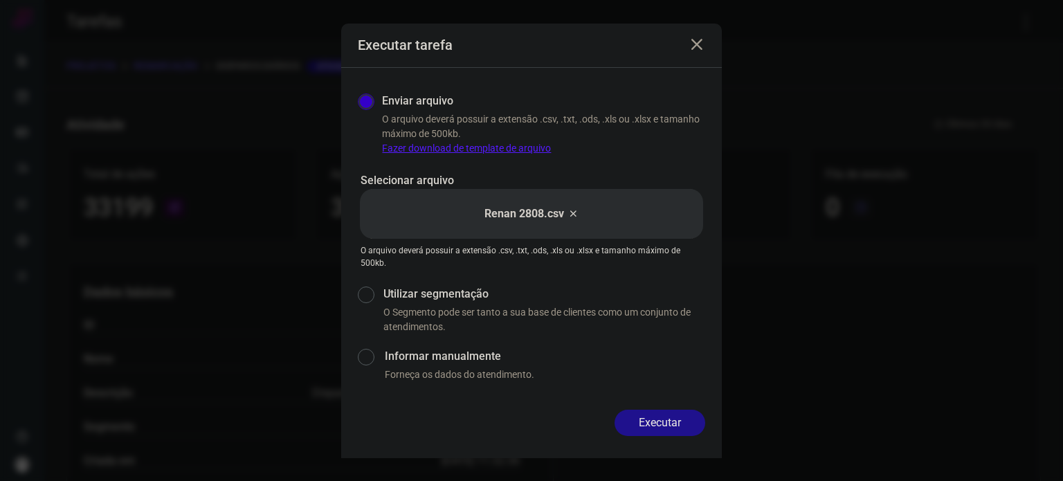
click at [659, 421] on button "Executar" at bounding box center [660, 423] width 91 height 26
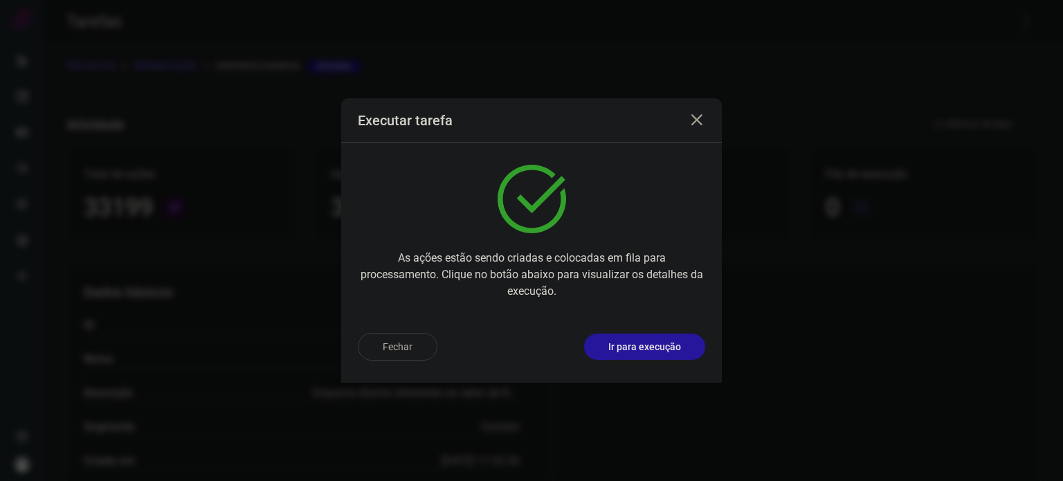
click at [654, 343] on p "Ir para execução" at bounding box center [645, 347] width 73 height 15
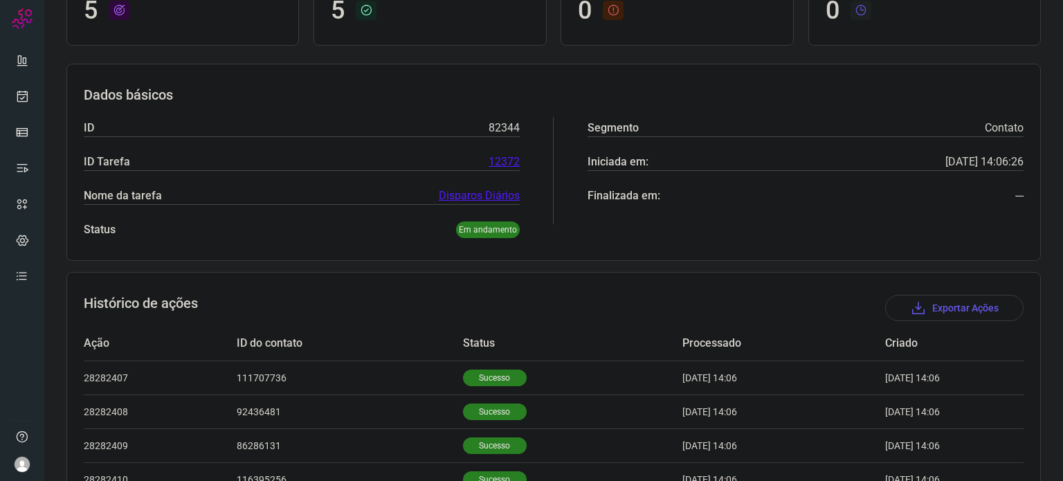
scroll to position [258, 0]
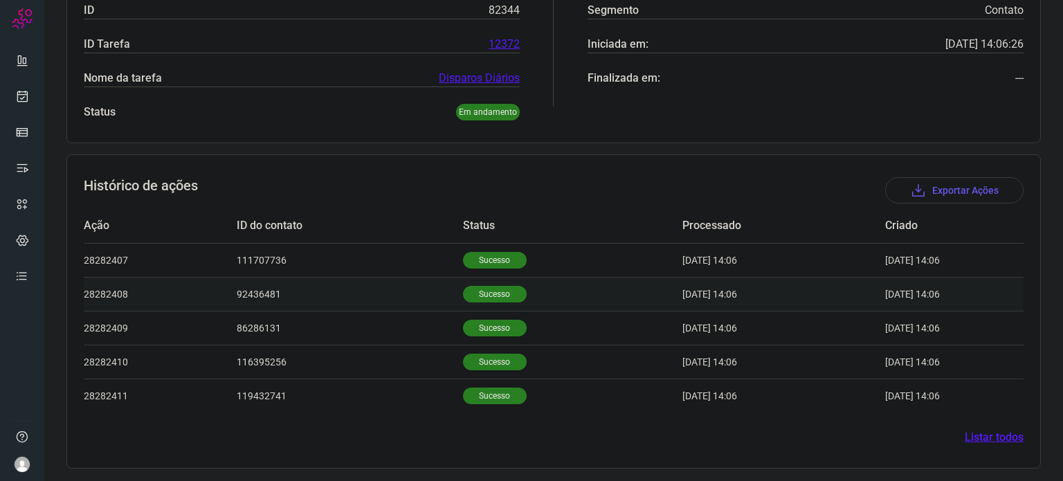
click at [484, 291] on p "Sucesso" at bounding box center [495, 294] width 64 height 17
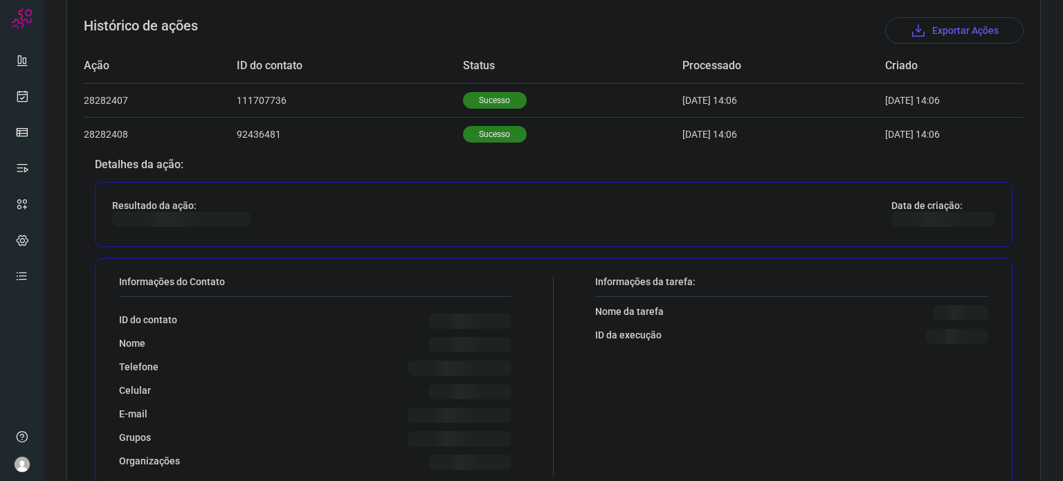
scroll to position [535, 0]
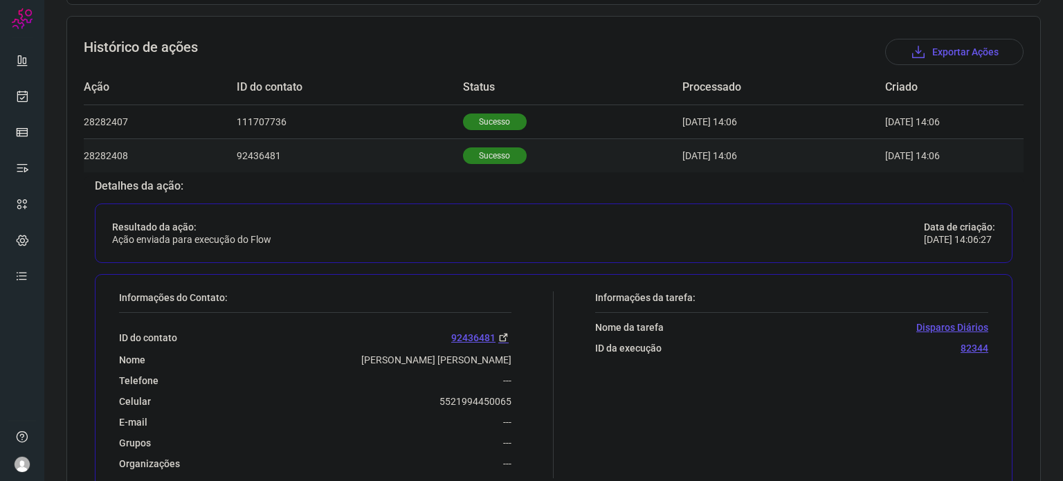
click at [493, 147] on p "Sucesso" at bounding box center [495, 155] width 64 height 17
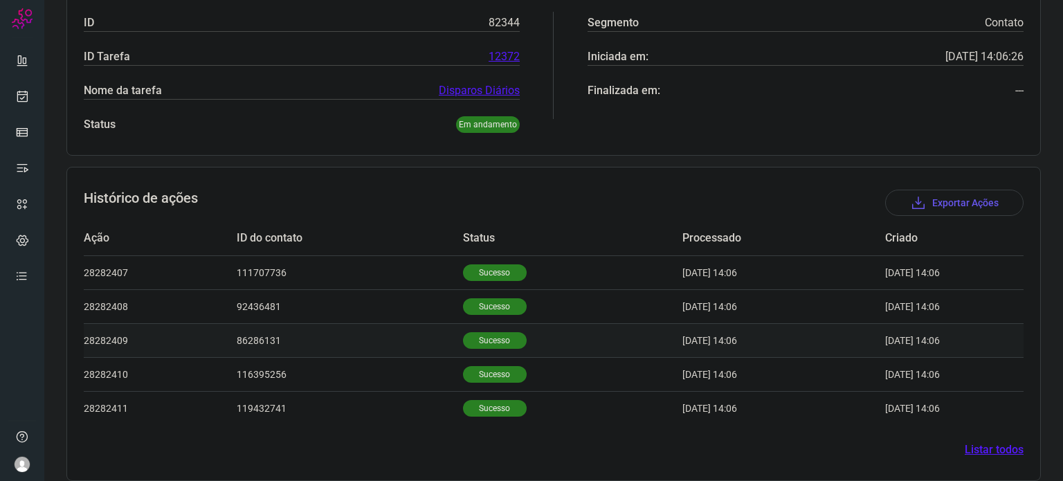
scroll to position [258, 0]
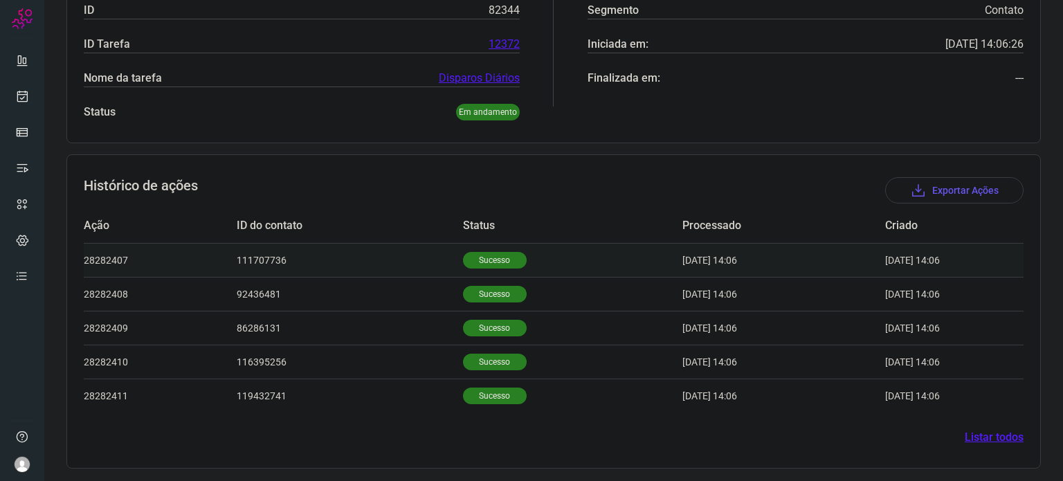
click at [479, 271] on td "Sucesso" at bounding box center [572, 260] width 219 height 34
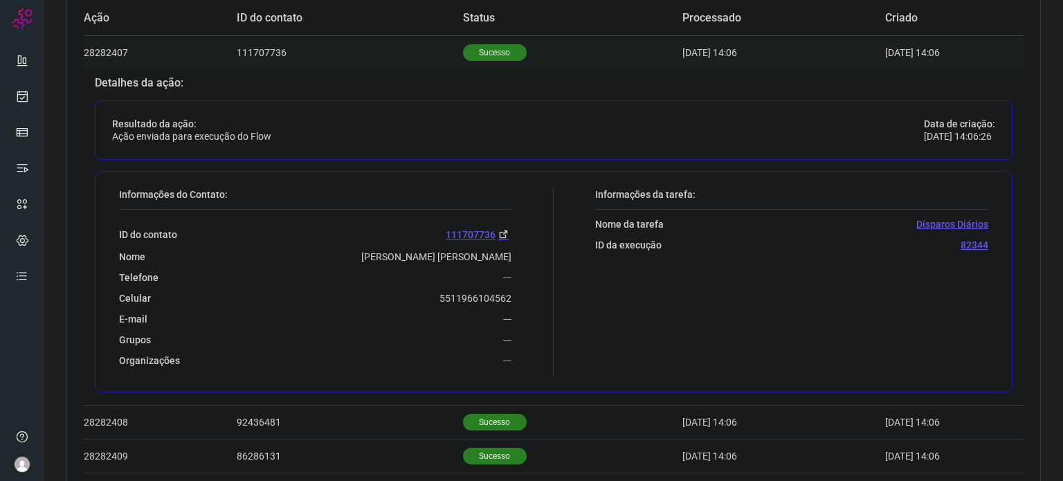
scroll to position [593, 0]
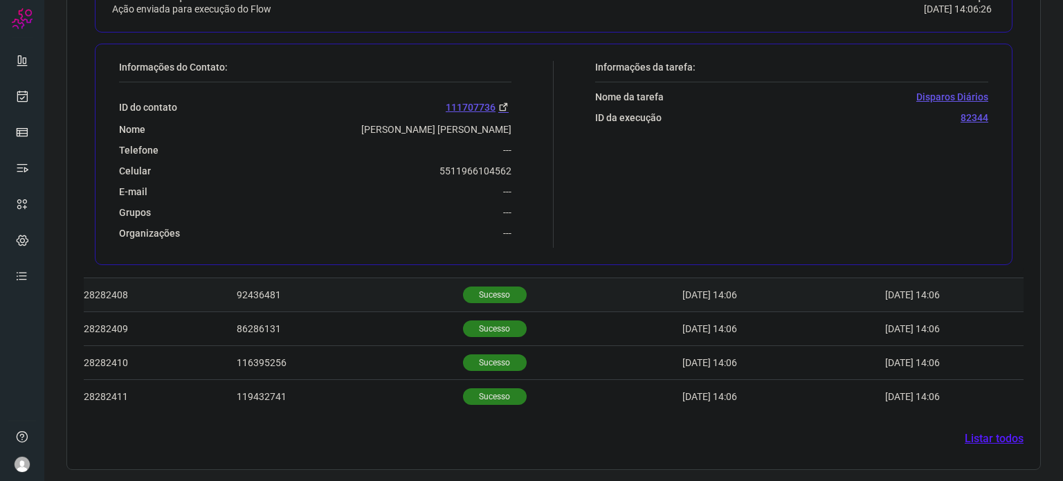
click at [482, 294] on p "Sucesso" at bounding box center [495, 295] width 64 height 17
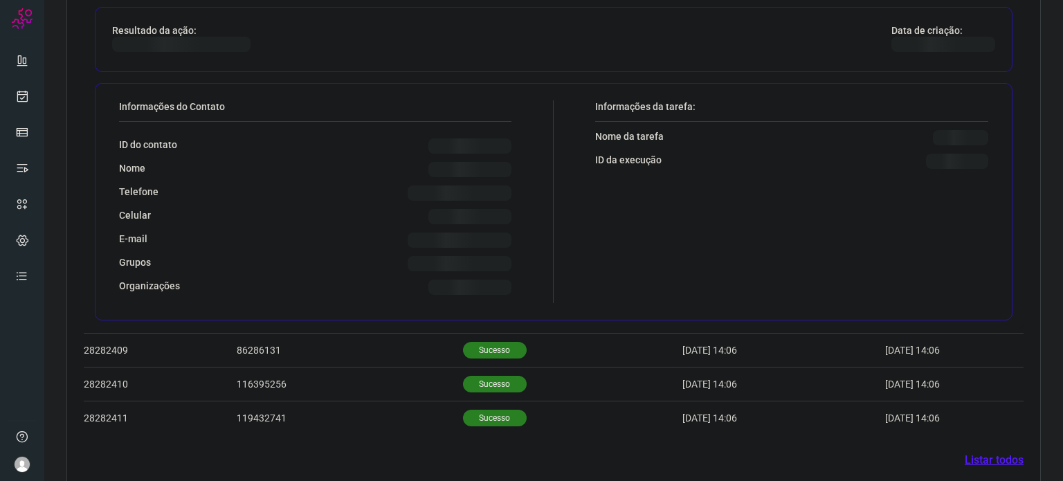
scroll to position [258, 0]
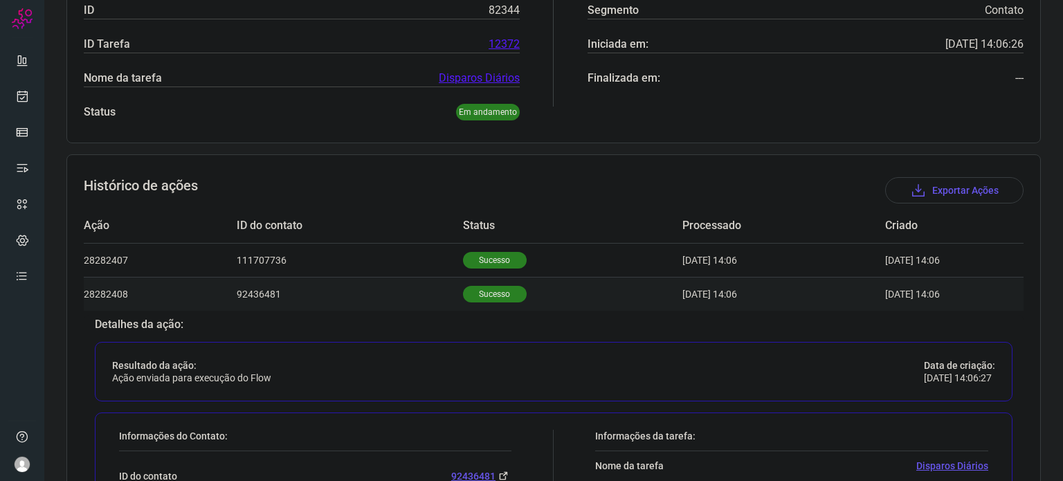
click at [483, 294] on p "Sucesso" at bounding box center [495, 294] width 64 height 17
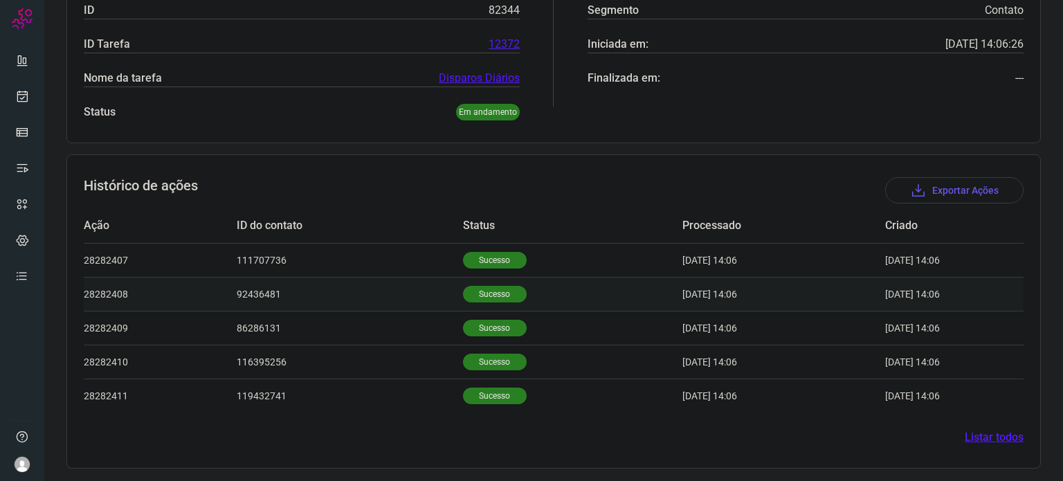
click at [483, 294] on p "Sucesso" at bounding box center [495, 294] width 64 height 17
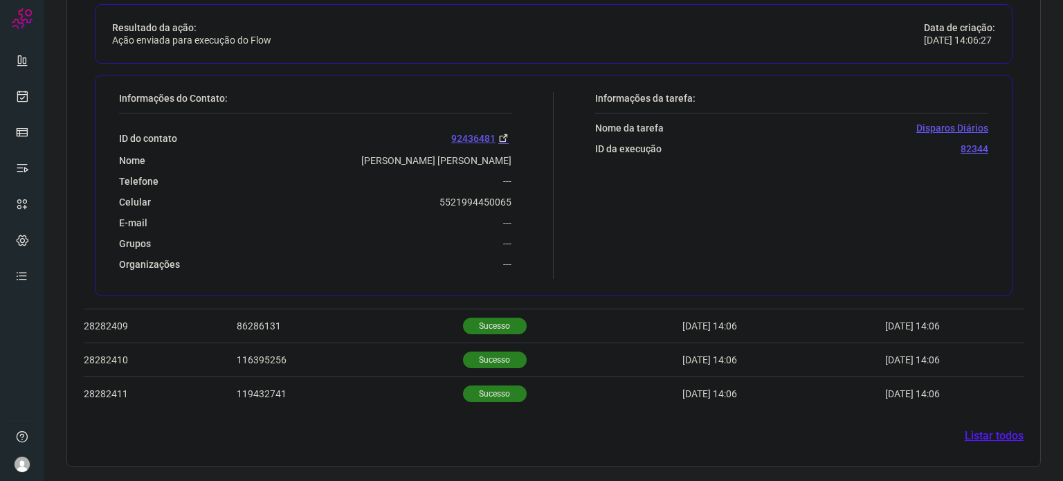
scroll to position [593, 0]
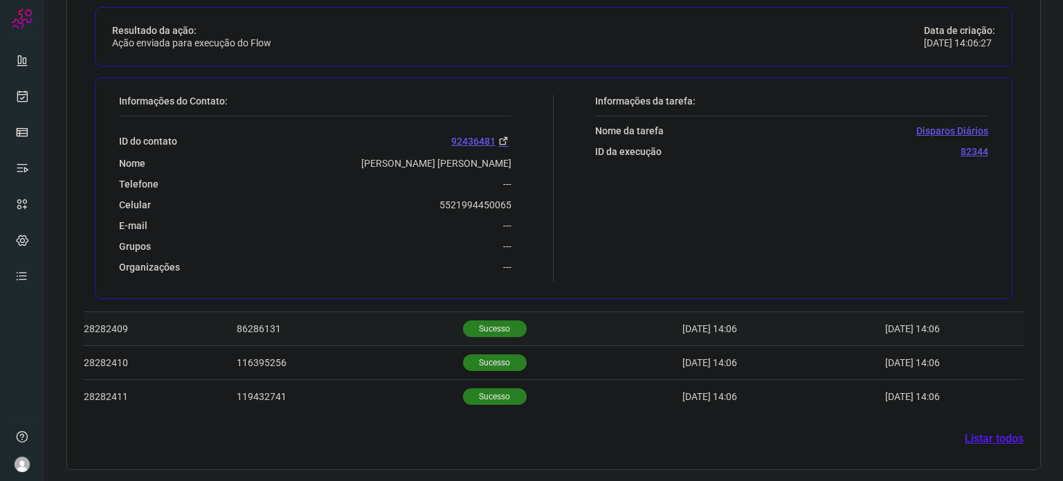
click at [479, 321] on p "Sucesso" at bounding box center [495, 329] width 64 height 17
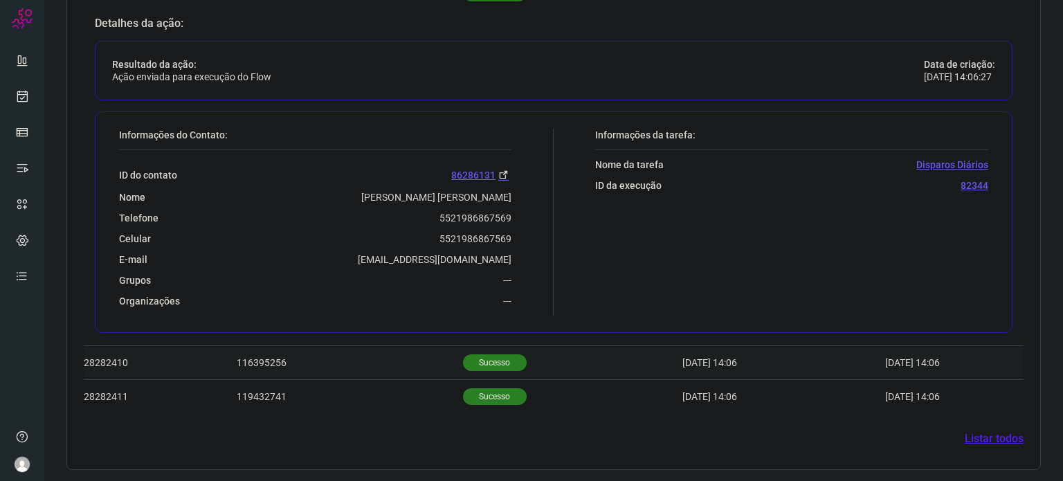
click at [480, 348] on td "Sucesso" at bounding box center [572, 363] width 219 height 34
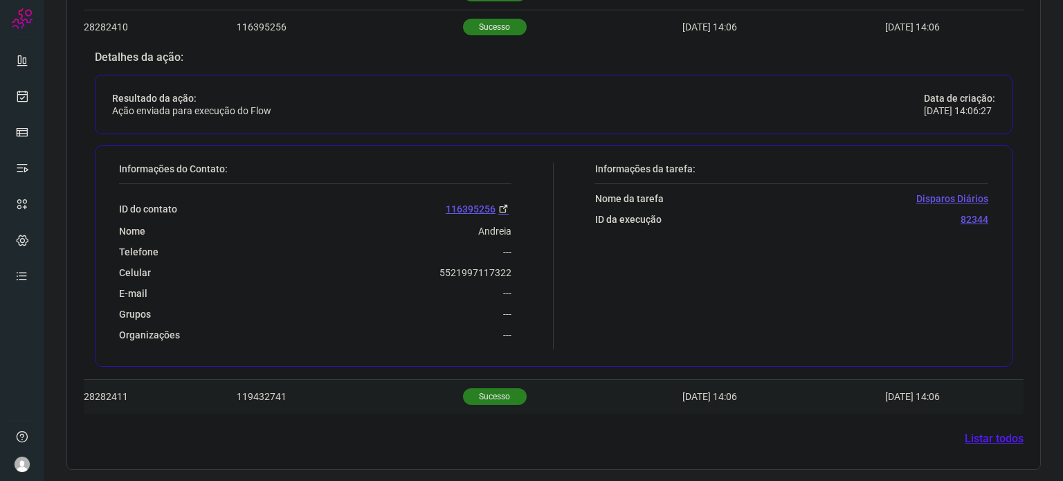
click at [492, 386] on td "Sucesso" at bounding box center [572, 397] width 219 height 34
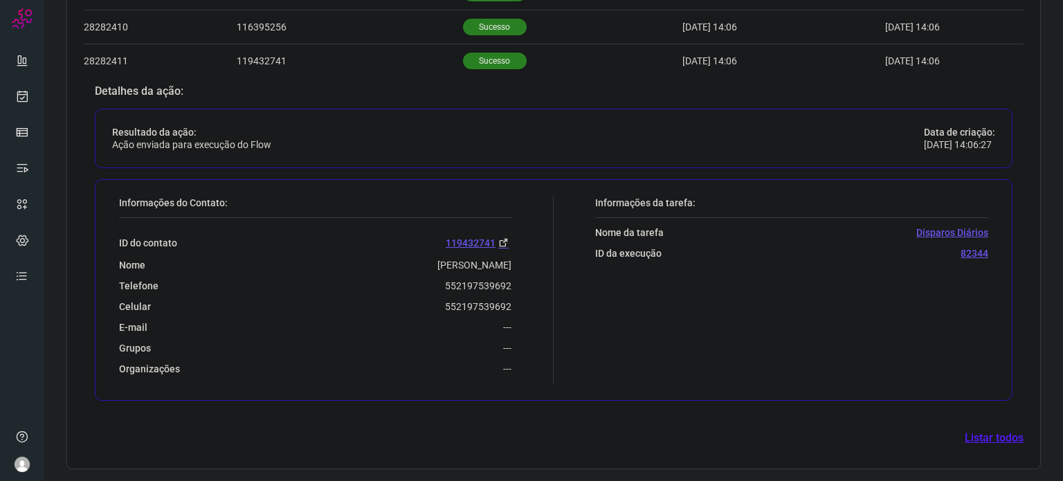
drag, startPoint x: 439, startPoint y: 311, endPoint x: 506, endPoint y: 303, distance: 67.7
click at [507, 304] on div "Informações do Contato: ID do contato 119432741 Nome [PERSON_NAME] Telefone 552…" at bounding box center [333, 290] width 442 height 187
drag, startPoint x: 435, startPoint y: 308, endPoint x: 526, endPoint y: 300, distance: 91.7
click at [526, 300] on div "Informações do Contato: ID do contato 119432741 Nome [PERSON_NAME] Telefone 552…" at bounding box center [333, 290] width 442 height 187
copy p "552197539692"
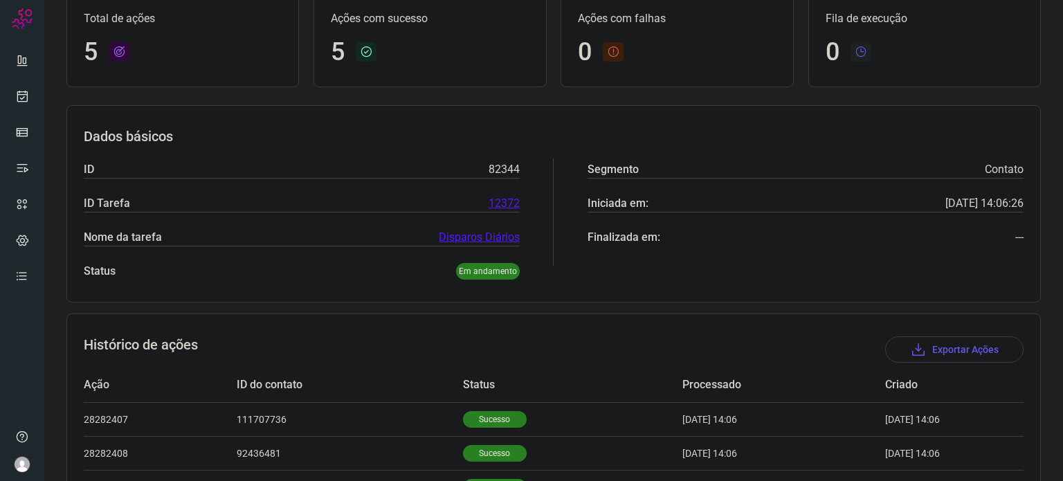
scroll to position [0, 0]
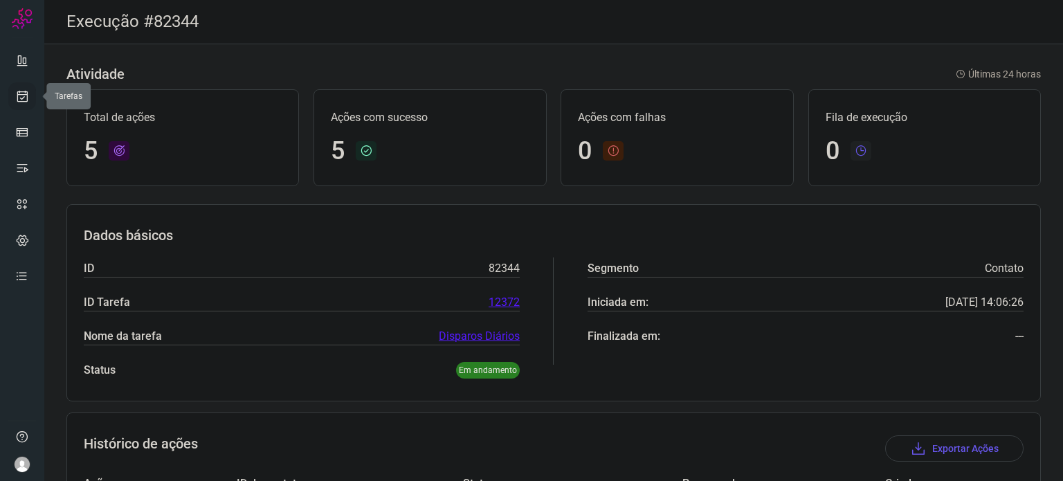
click at [30, 99] on link at bounding box center [22, 96] width 28 height 28
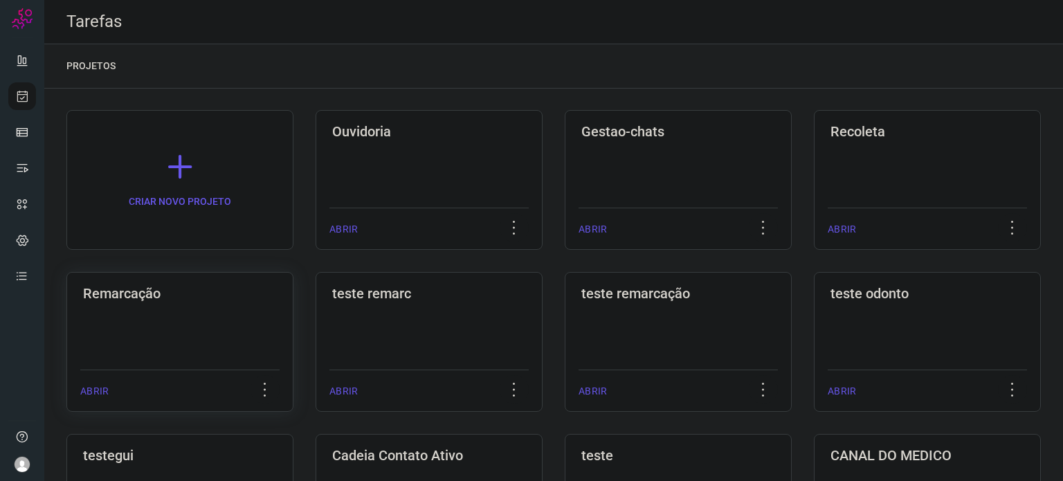
click at [231, 296] on h3 "Remarcação" at bounding box center [180, 293] width 194 height 17
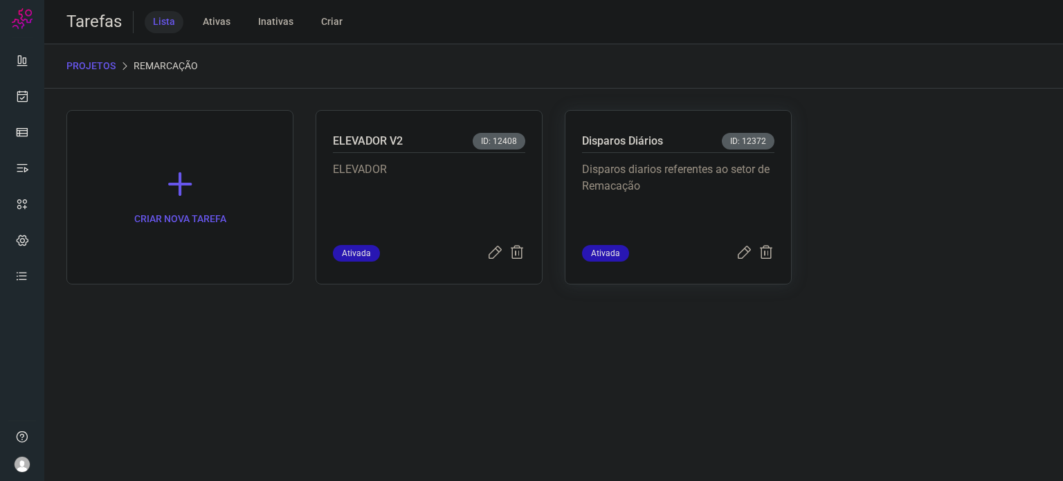
click at [654, 186] on p "Disparos diarios referentes ao setor de Remacação" at bounding box center [678, 195] width 192 height 69
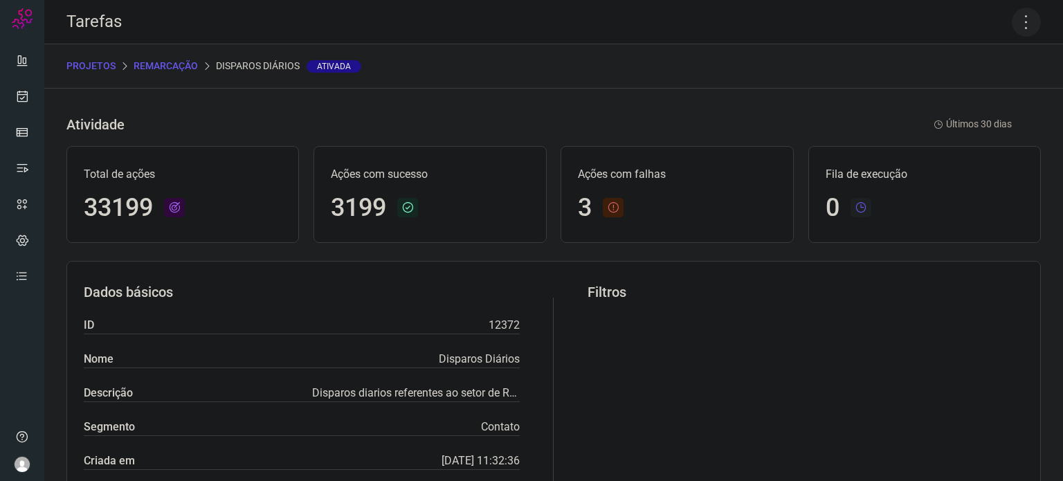
click at [1027, 11] on div "Tarefas" at bounding box center [553, 22] width 1019 height 44
click at [1022, 13] on icon at bounding box center [1026, 22] width 29 height 29
click at [973, 90] on li "Executar" at bounding box center [967, 91] width 126 height 22
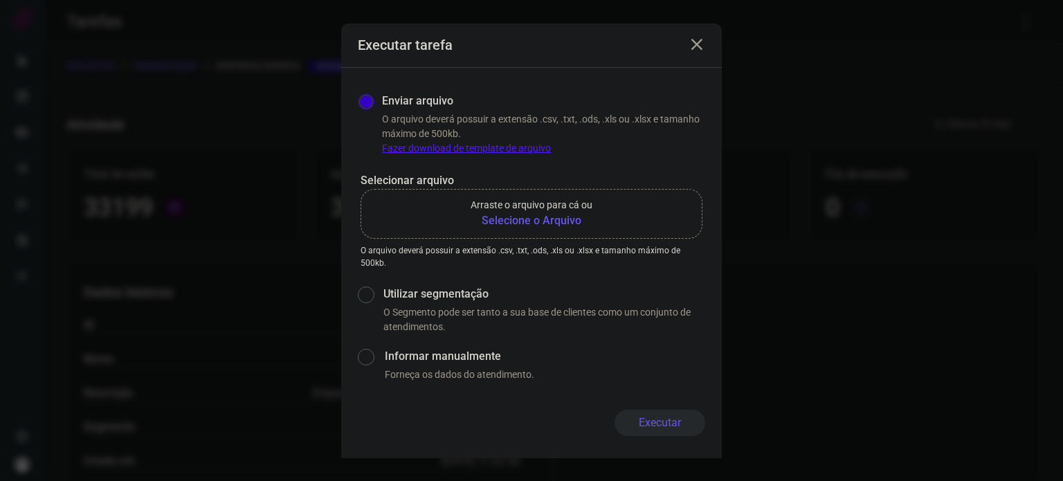
click at [568, 219] on b "Selecione o Arquivo" at bounding box center [532, 221] width 122 height 17
click at [0, 0] on input "Arraste o arquivo para cá ou Selecione o Arquivo" at bounding box center [0, 0] width 0 height 0
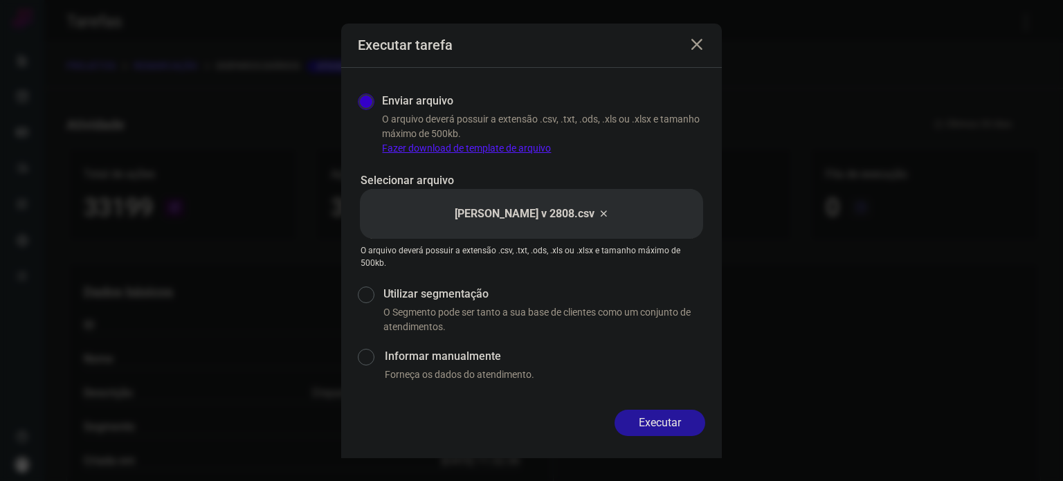
click at [689, 423] on button "Executar" at bounding box center [660, 423] width 91 height 26
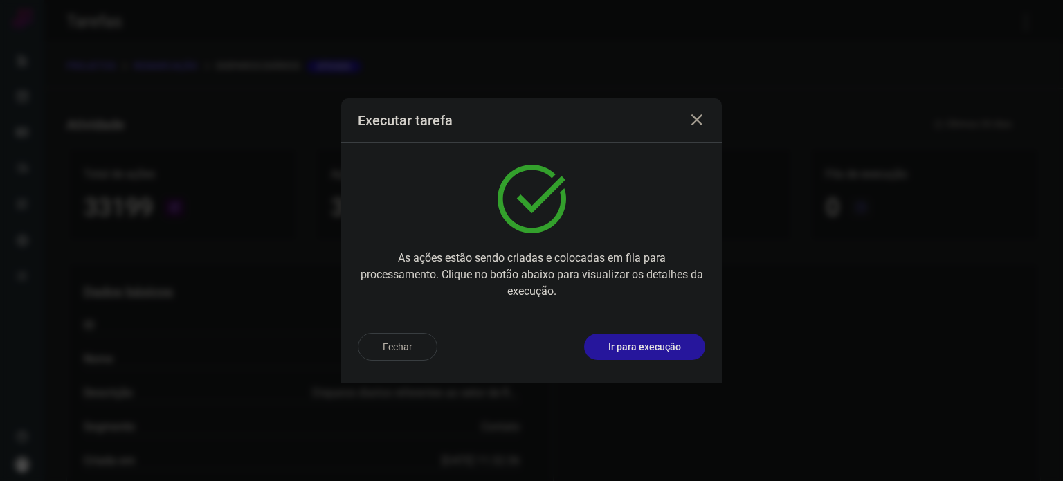
click at [670, 342] on p "Ir para execução" at bounding box center [645, 347] width 73 height 15
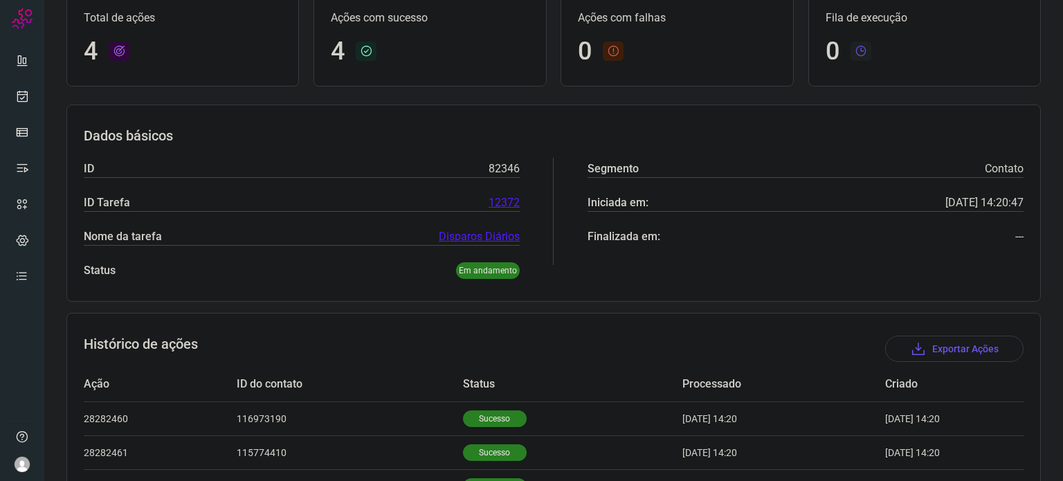
scroll to position [224, 0]
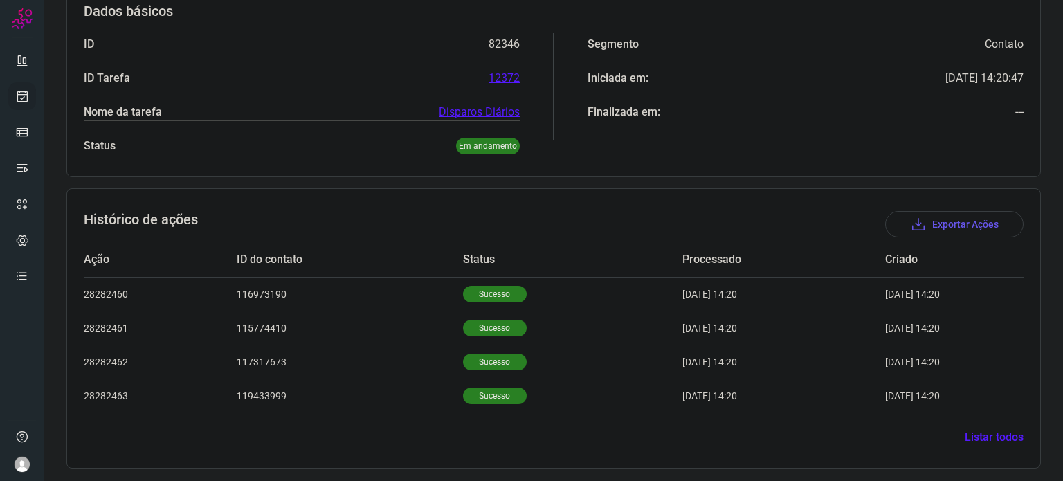
click at [21, 96] on icon at bounding box center [22, 96] width 15 height 14
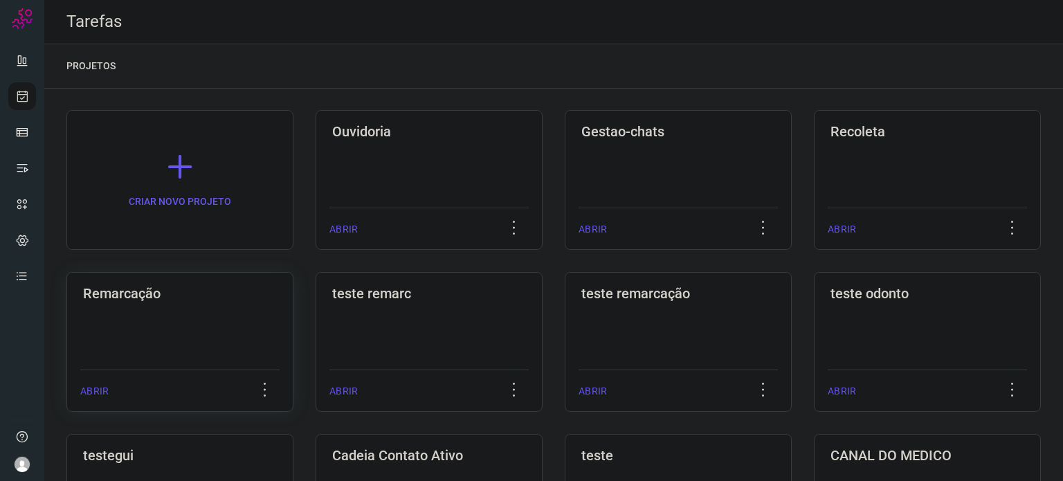
click at [316, 314] on div "Remarcação ABRIR" at bounding box center [429, 342] width 227 height 140
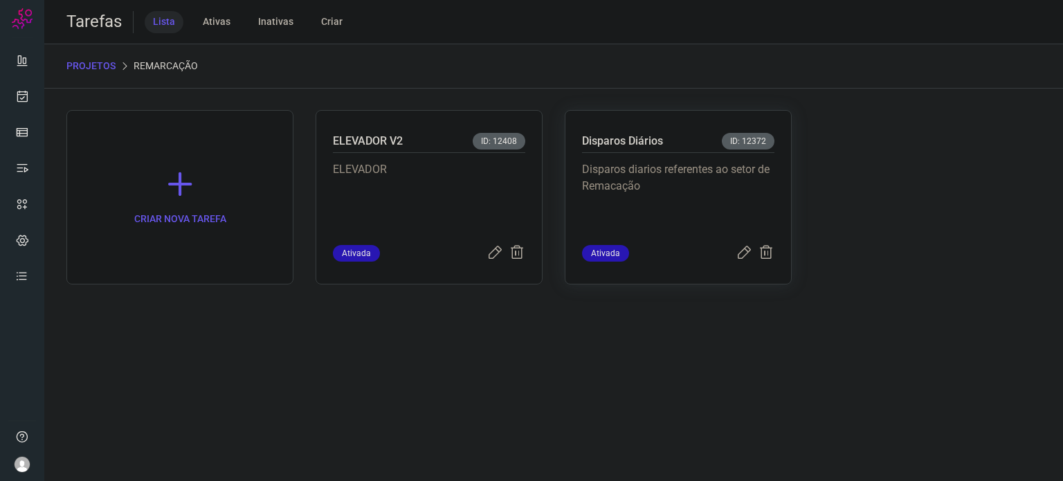
click at [730, 177] on p "Disparos diarios referentes ao setor de Remacação" at bounding box center [678, 195] width 192 height 69
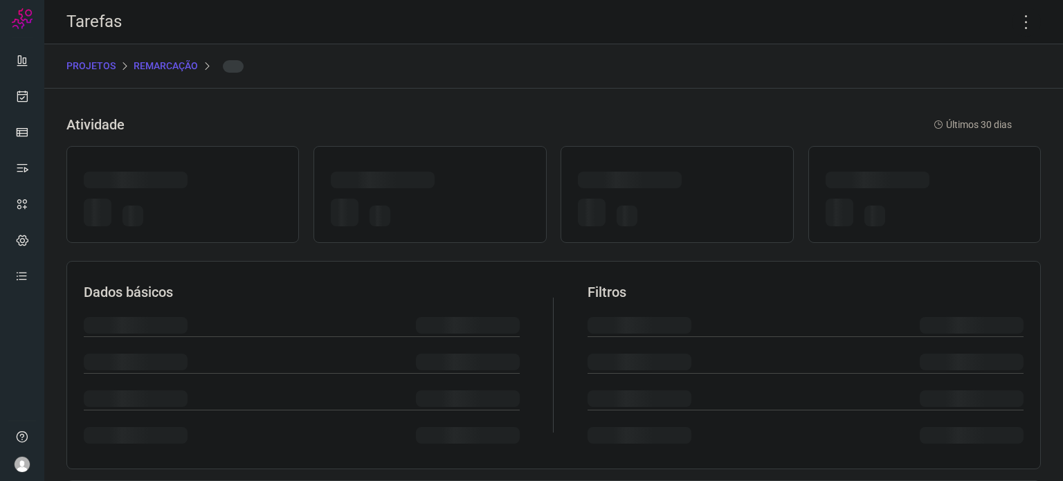
click at [730, 177] on div at bounding box center [677, 182] width 198 height 21
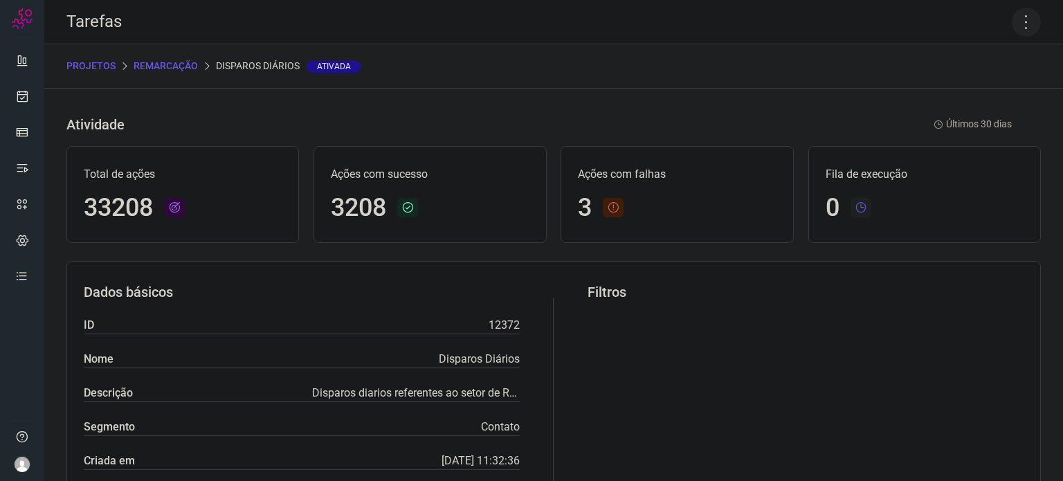
click at [1012, 24] on icon at bounding box center [1026, 22] width 29 height 29
click at [998, 93] on li "Executar" at bounding box center [967, 91] width 126 height 22
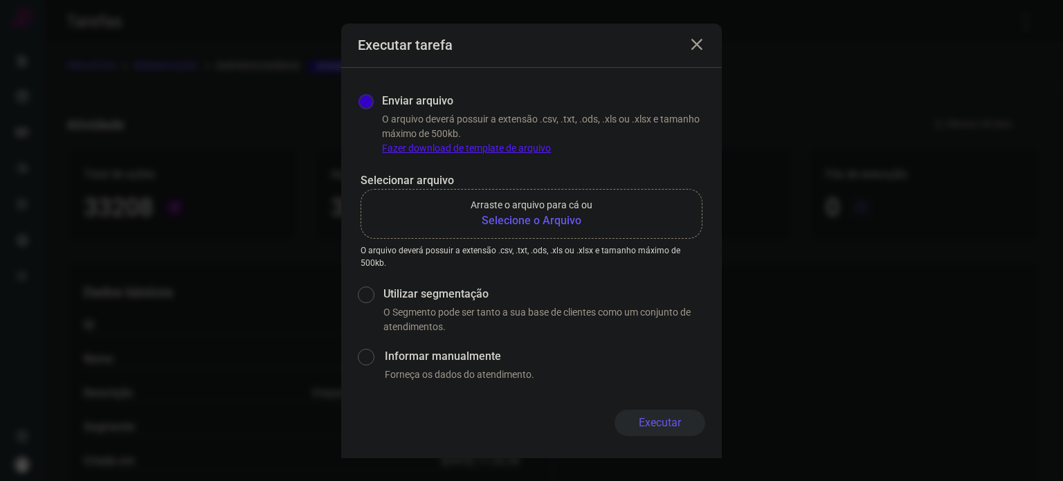
click at [561, 218] on b "Selecione o Arquivo" at bounding box center [532, 221] width 122 height 17
click at [0, 0] on input "Arraste o arquivo para cá ou Selecione o Arquivo" at bounding box center [0, 0] width 0 height 0
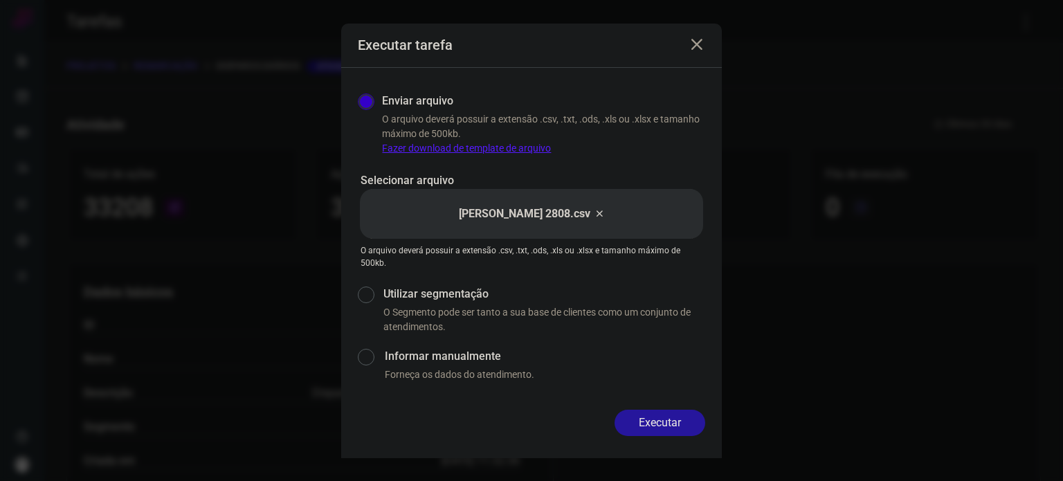
click at [644, 423] on button "Executar" at bounding box center [660, 423] width 91 height 26
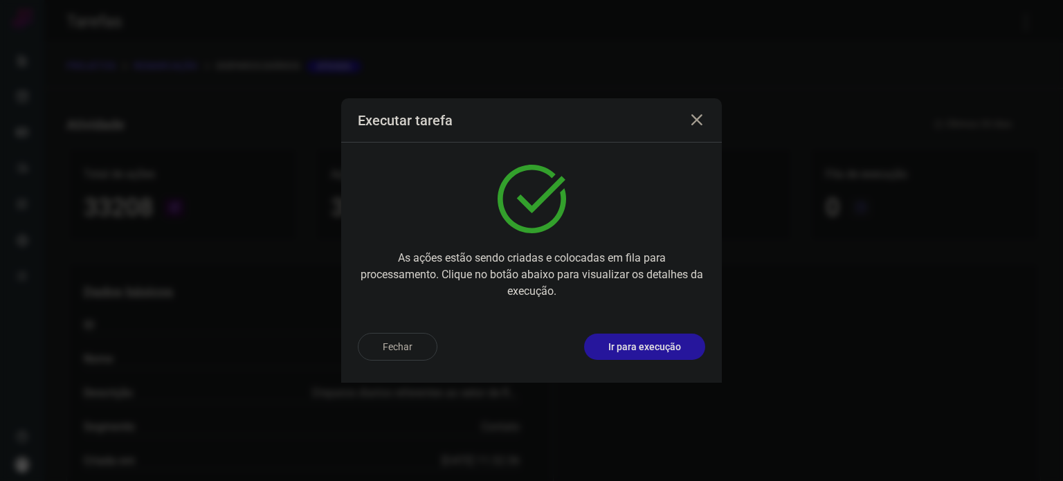
click at [662, 345] on p "Ir para execução" at bounding box center [645, 347] width 73 height 15
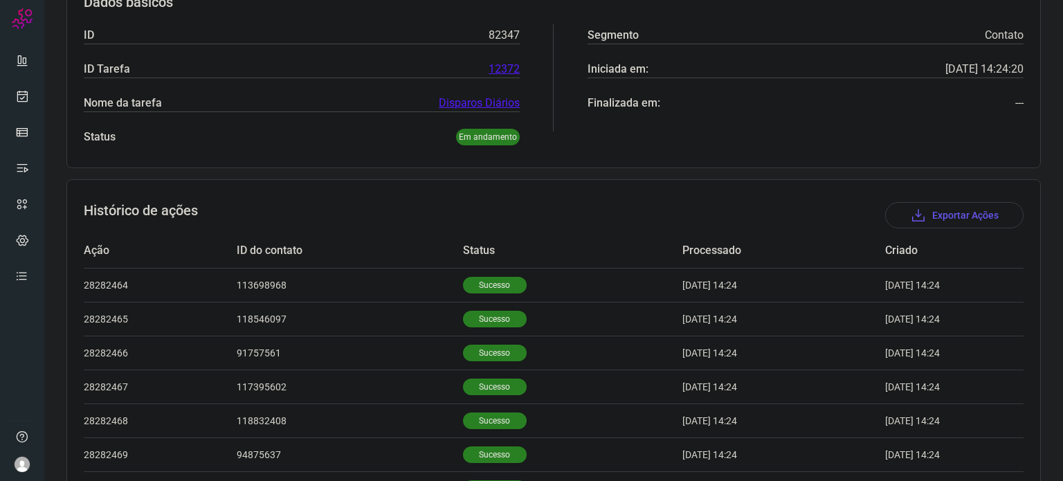
scroll to position [428, 0]
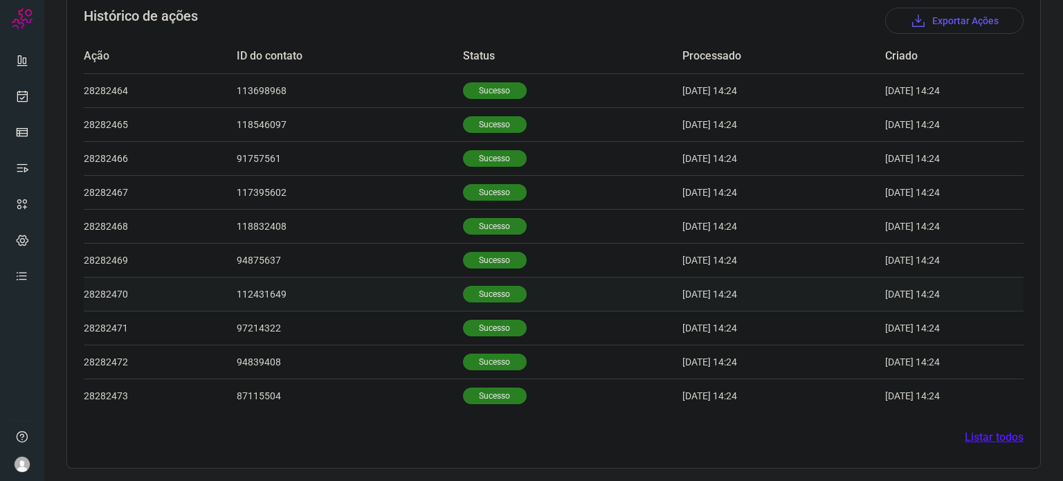
click at [466, 303] on td "Sucesso" at bounding box center [572, 294] width 219 height 34
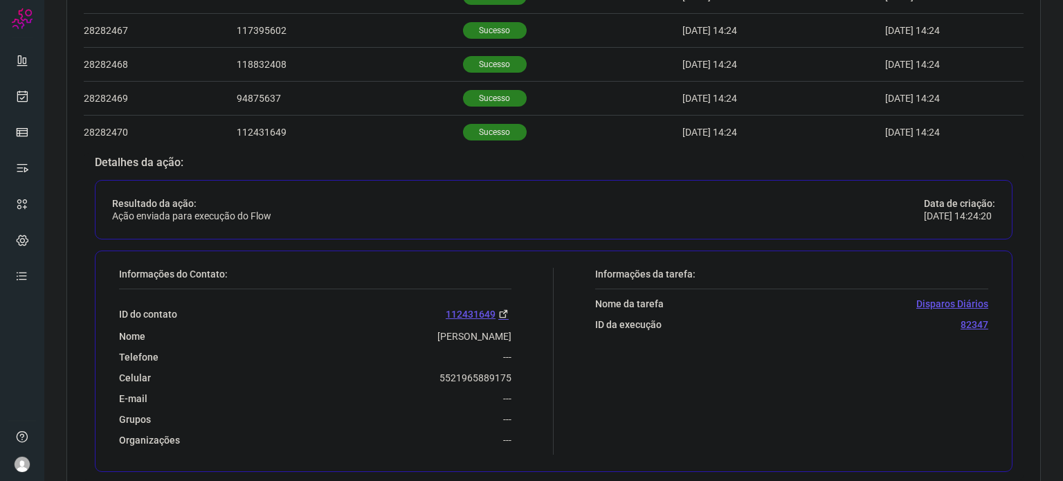
scroll to position [764, 0]
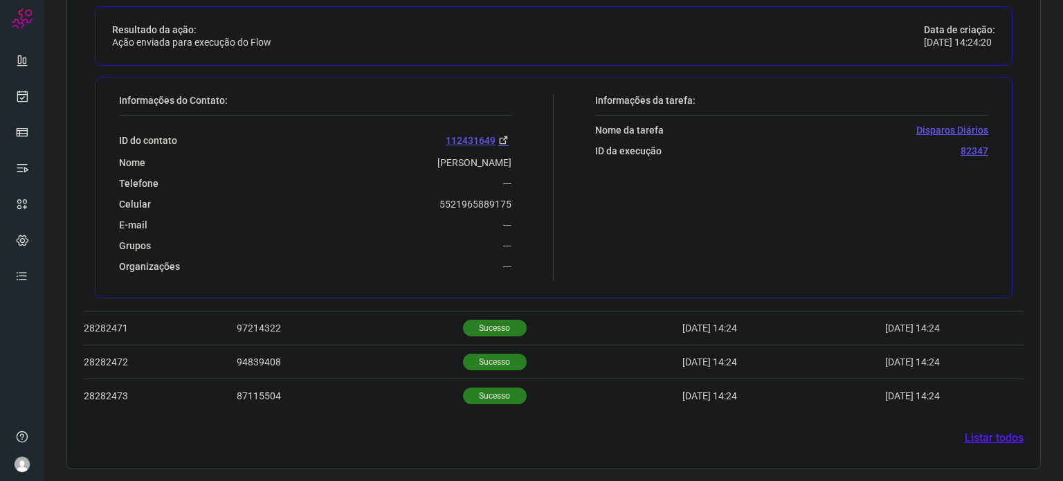
drag, startPoint x: 433, startPoint y: 211, endPoint x: 443, endPoint y: 208, distance: 10.9
click at [451, 210] on div "ID do contato 112431649 Nome [PERSON_NAME] Telefone --- Celular [PHONE_NUMBER] …" at bounding box center [315, 194] width 393 height 157
click at [430, 206] on div "Celular [PHONE_NUMBER]" at bounding box center [315, 204] width 393 height 12
drag, startPoint x: 442, startPoint y: 203, endPoint x: 512, endPoint y: 209, distance: 70.2
click at [512, 209] on div "Informações do Contato: ID do contato 112431649 Nome [PERSON_NAME] Telefone ---…" at bounding box center [333, 187] width 442 height 187
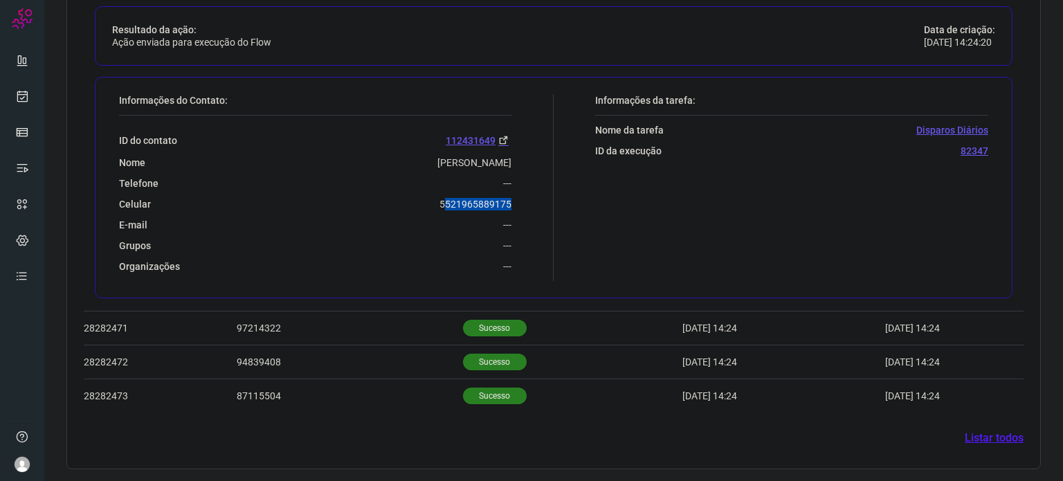
drag, startPoint x: 425, startPoint y: 201, endPoint x: 438, endPoint y: 204, distance: 12.6
click at [426, 201] on div "Celular [PHONE_NUMBER]" at bounding box center [315, 204] width 393 height 12
click at [431, 201] on div "Celular [PHONE_NUMBER]" at bounding box center [315, 204] width 393 height 12
click at [440, 204] on p "5521965889175" at bounding box center [476, 204] width 72 height 12
drag, startPoint x: 432, startPoint y: 194, endPoint x: 518, endPoint y: 199, distance: 86.0
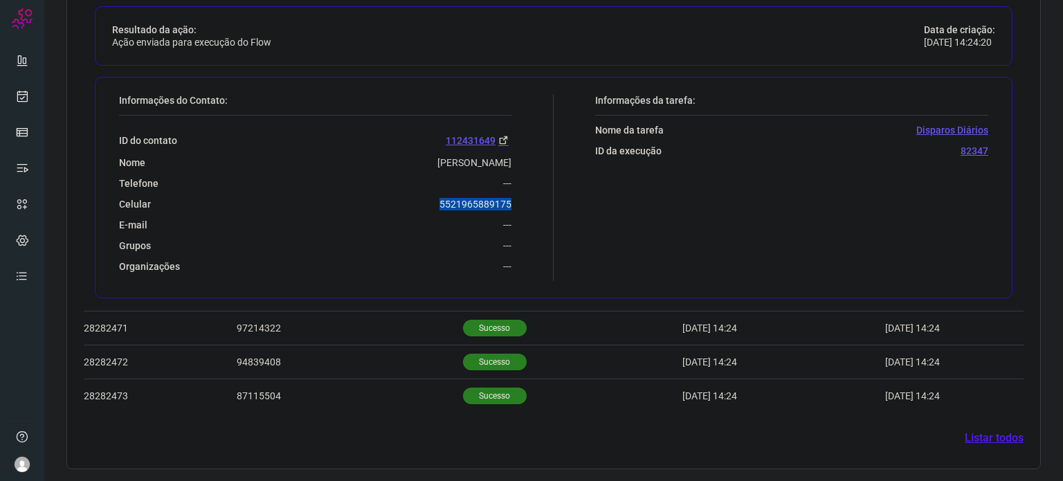
click at [518, 199] on div "Informações do Contato: ID do contato 112431649 Nome [PERSON_NAME] Telefone ---…" at bounding box center [333, 187] width 442 height 187
copy p "5521965889175"
click at [28, 99] on icon at bounding box center [22, 96] width 15 height 14
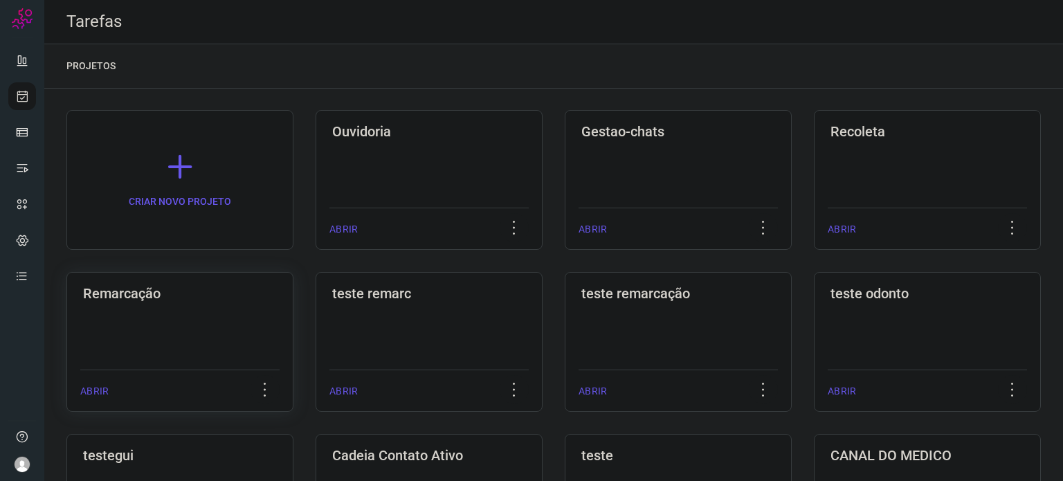
click at [316, 335] on div "Remarcação ABRIR" at bounding box center [429, 342] width 227 height 140
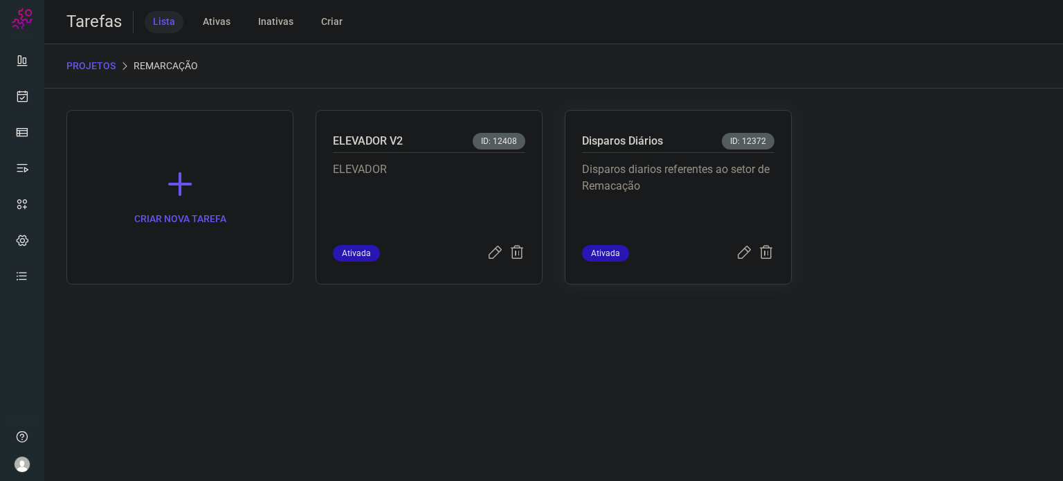
click at [633, 127] on div "Disparos Diários ID: 12372 Disparos diarios referentes ao setor de Remacação At…" at bounding box center [678, 197] width 227 height 174
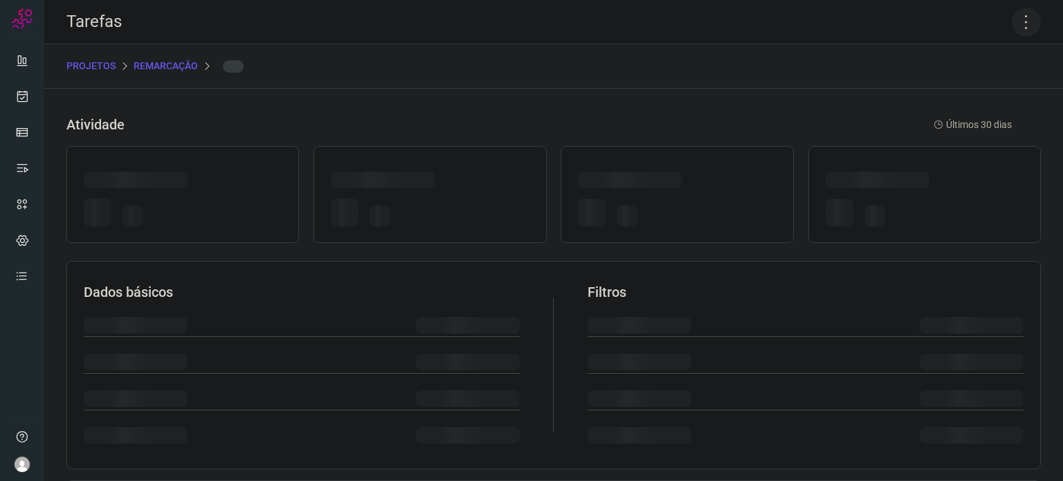
click at [1017, 25] on icon at bounding box center [1026, 22] width 29 height 29
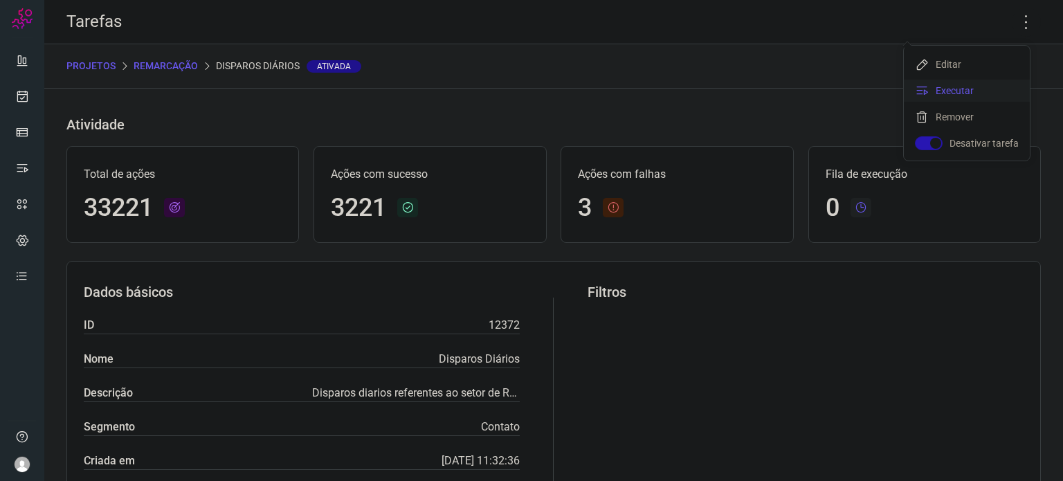
click at [965, 91] on li "Executar" at bounding box center [967, 91] width 126 height 22
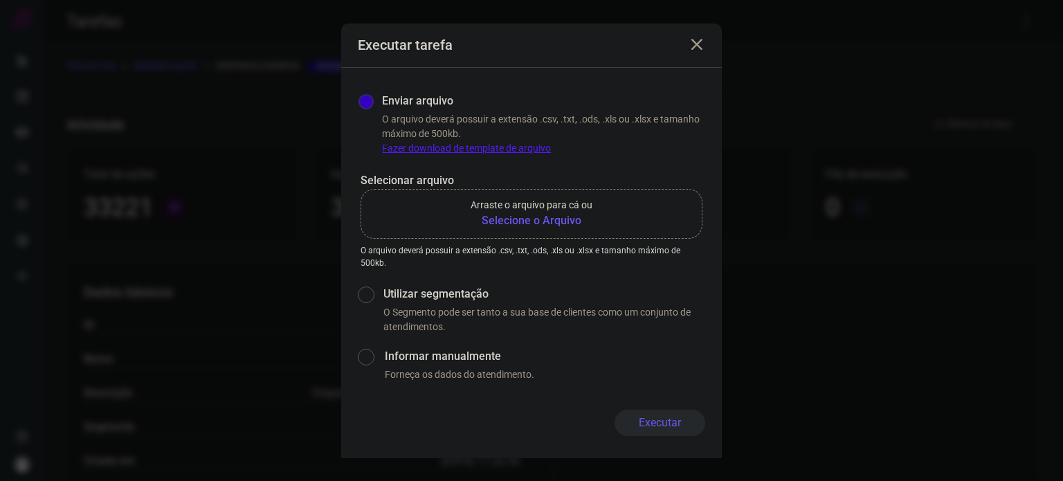
click at [547, 217] on b "Selecione o Arquivo" at bounding box center [532, 221] width 122 height 17
click at [0, 0] on input "Arraste o arquivo para cá ou Selecione o Arquivo" at bounding box center [0, 0] width 0 height 0
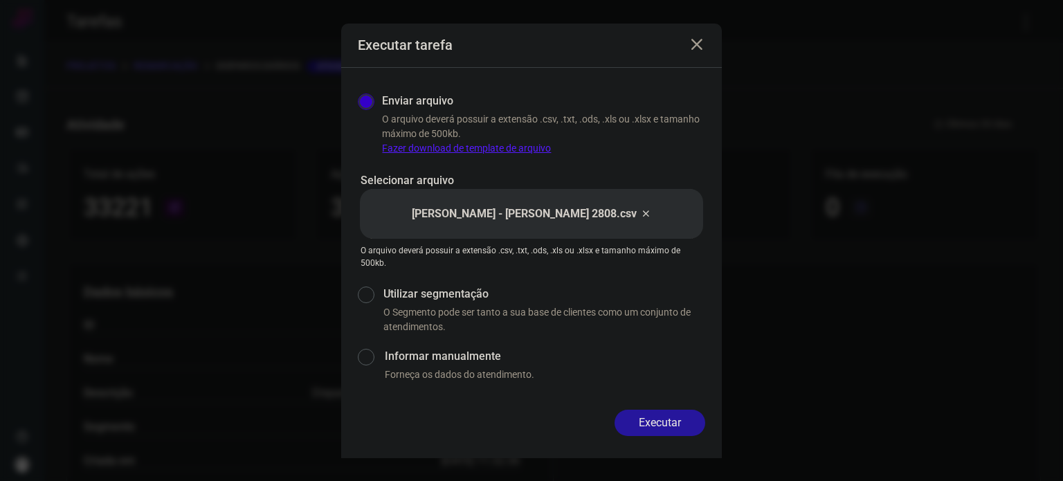
click at [683, 427] on button "Executar" at bounding box center [660, 423] width 91 height 26
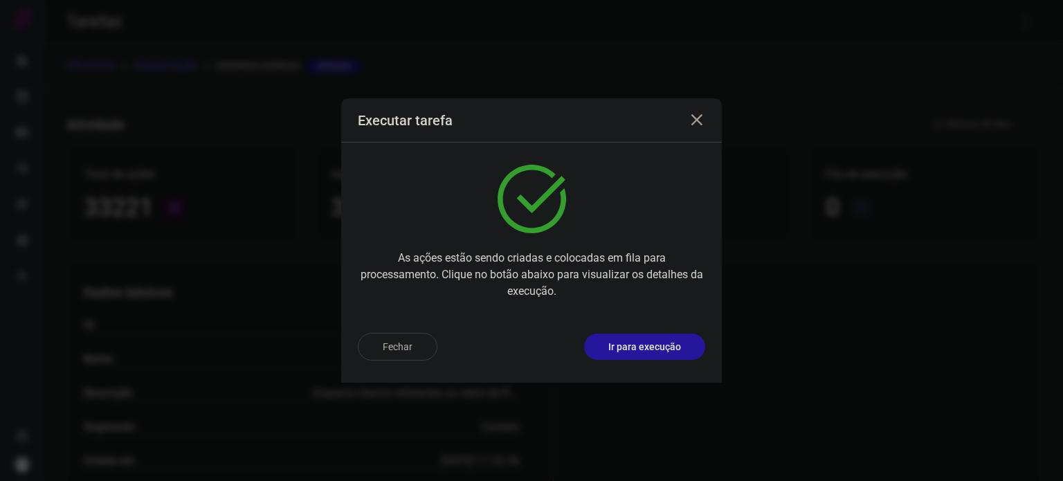
click at [669, 345] on p "Ir para execução" at bounding box center [645, 347] width 73 height 15
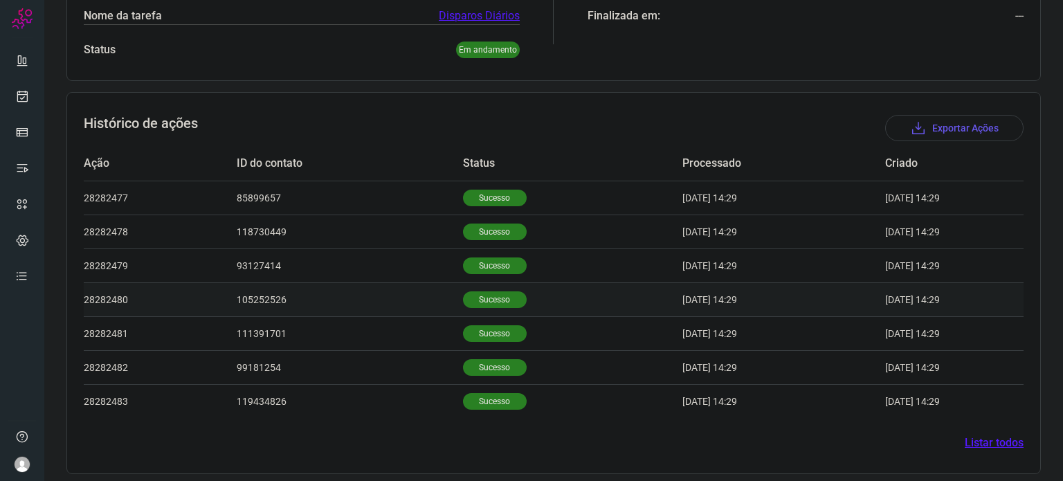
scroll to position [326, 0]
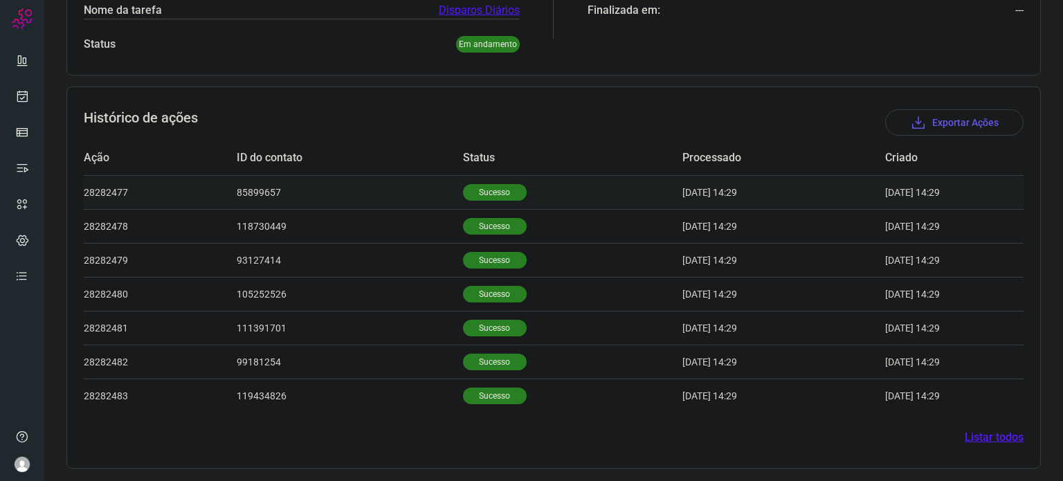
click at [496, 199] on p "Sucesso" at bounding box center [495, 192] width 64 height 17
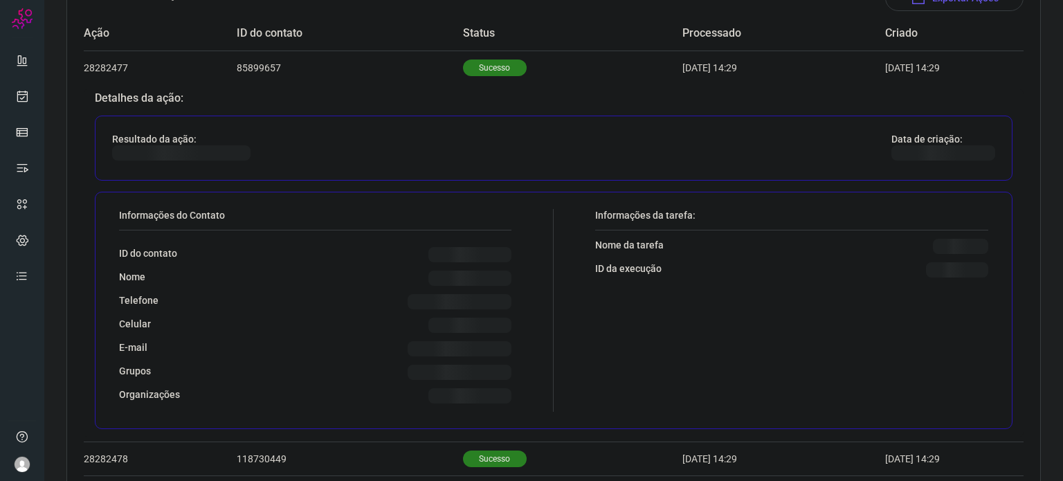
scroll to position [465, 0]
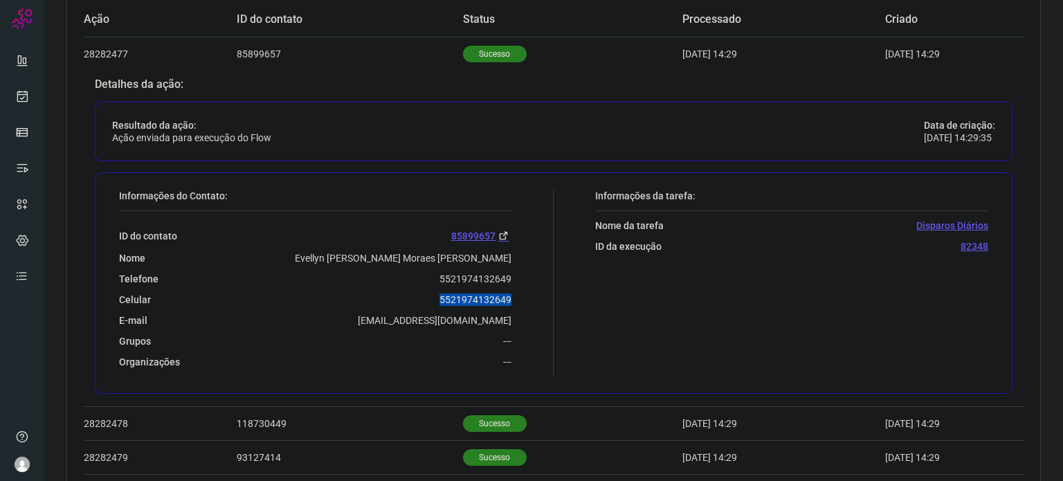
drag, startPoint x: 434, startPoint y: 295, endPoint x: 508, endPoint y: 294, distance: 74.1
click at [508, 294] on div "Informações do Contato: ID do contato 85899657 Nome Evellyn Christine Rangel Mo…" at bounding box center [333, 283] width 442 height 187
copy p "5521974132649"
click at [19, 100] on icon at bounding box center [22, 96] width 15 height 14
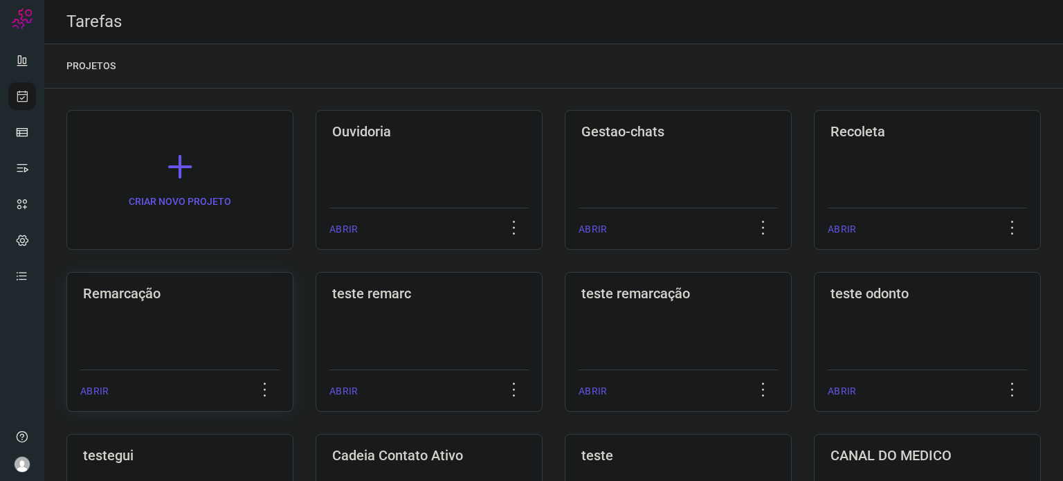
click at [316, 322] on div "Remarcação ABRIR" at bounding box center [429, 342] width 227 height 140
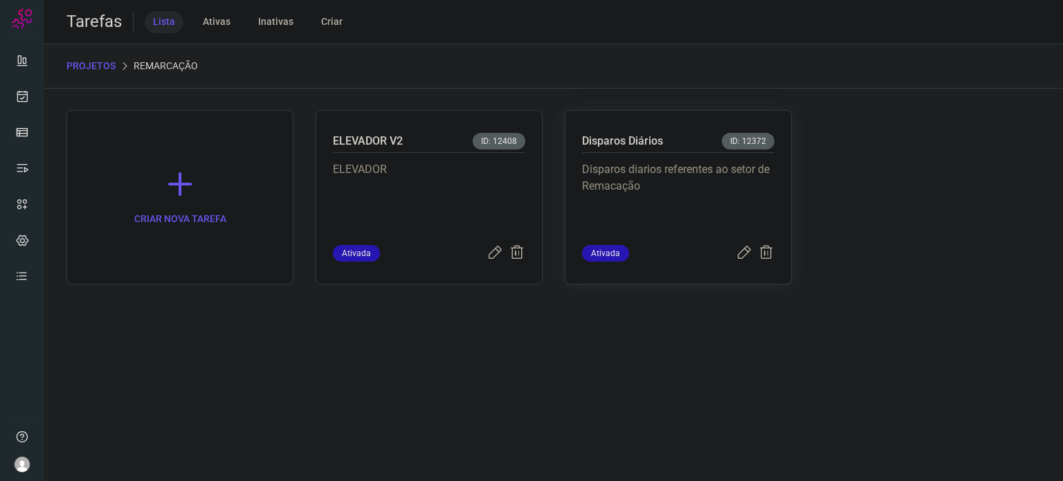
click at [737, 160] on div "Disparos diarios referentes ao setor de Remacação" at bounding box center [678, 199] width 192 height 92
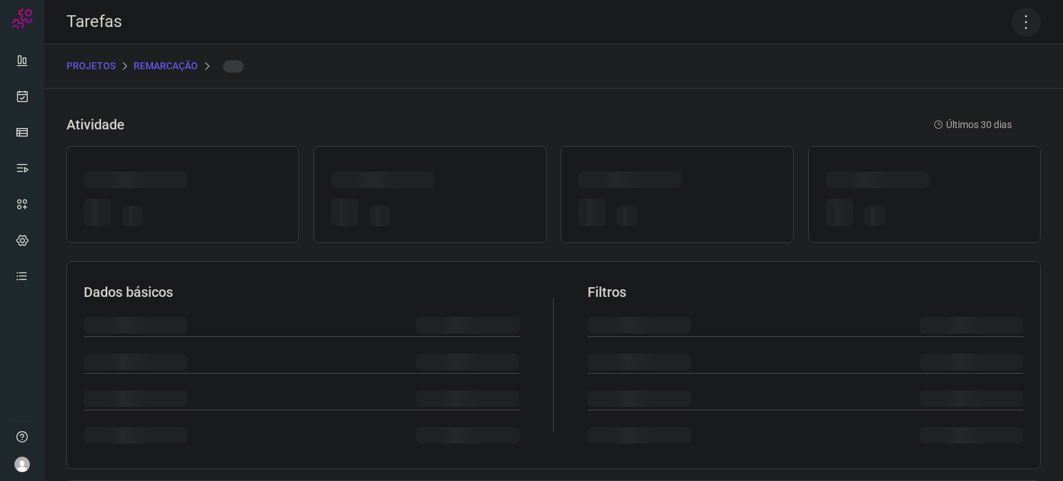
click at [1018, 28] on icon at bounding box center [1026, 22] width 29 height 29
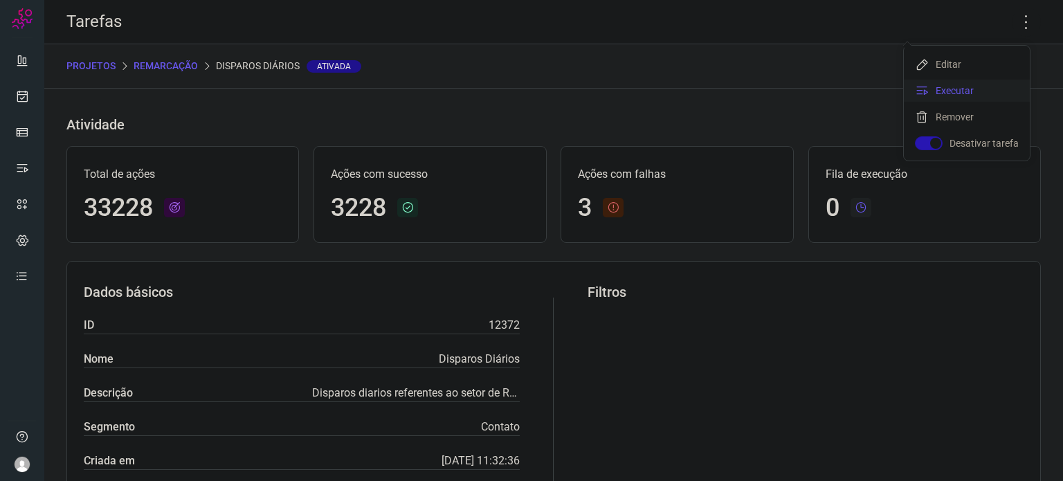
click at [952, 92] on li "Executar" at bounding box center [967, 91] width 126 height 22
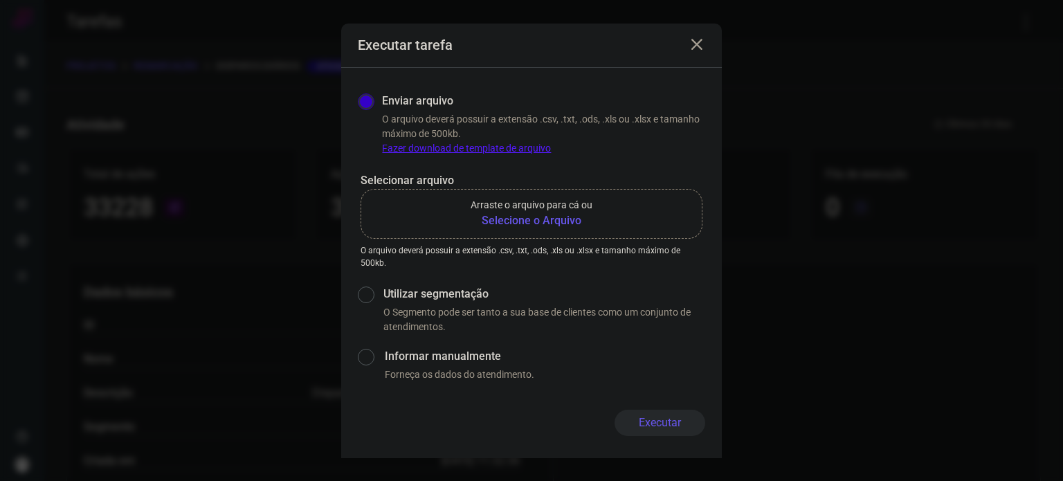
click at [521, 220] on b "Selecione o Arquivo" at bounding box center [532, 221] width 122 height 17
click at [0, 0] on input "Arraste o arquivo para cá ou Selecione o Arquivo" at bounding box center [0, 0] width 0 height 0
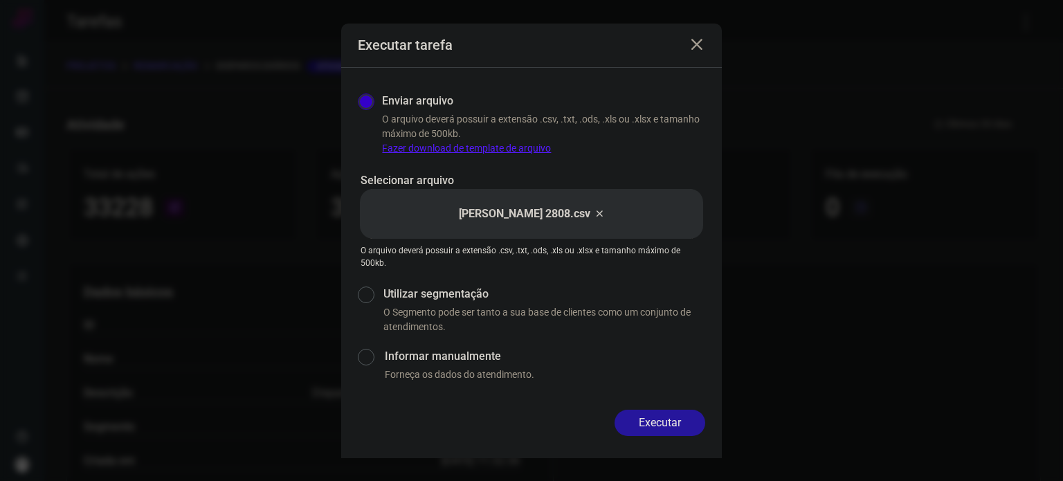
click at [678, 427] on button "Executar" at bounding box center [660, 423] width 91 height 26
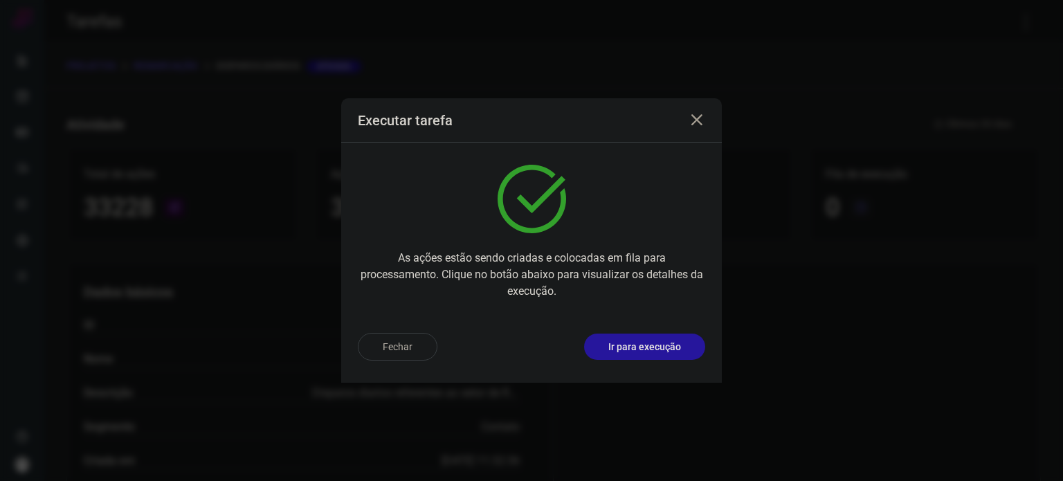
click at [673, 350] on p "Ir para execução" at bounding box center [645, 347] width 73 height 15
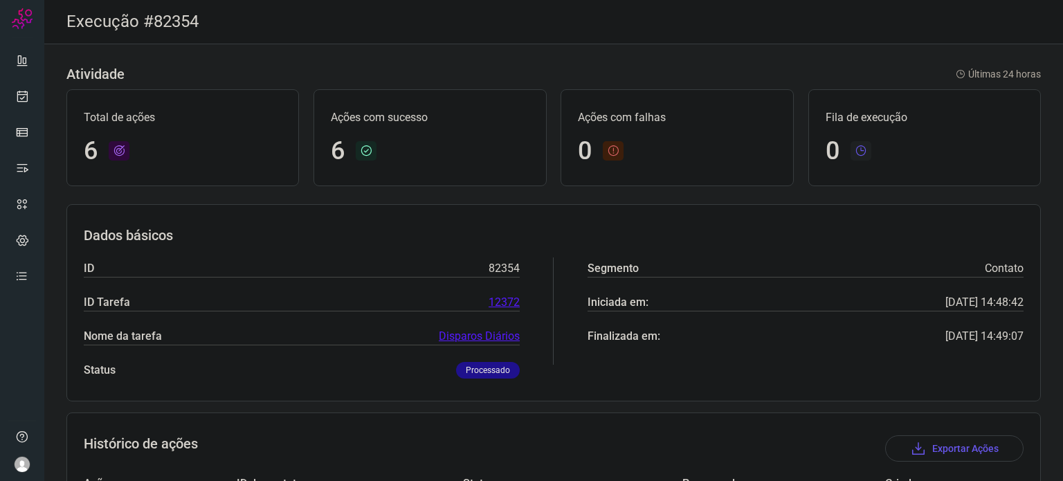
scroll to position [292, 0]
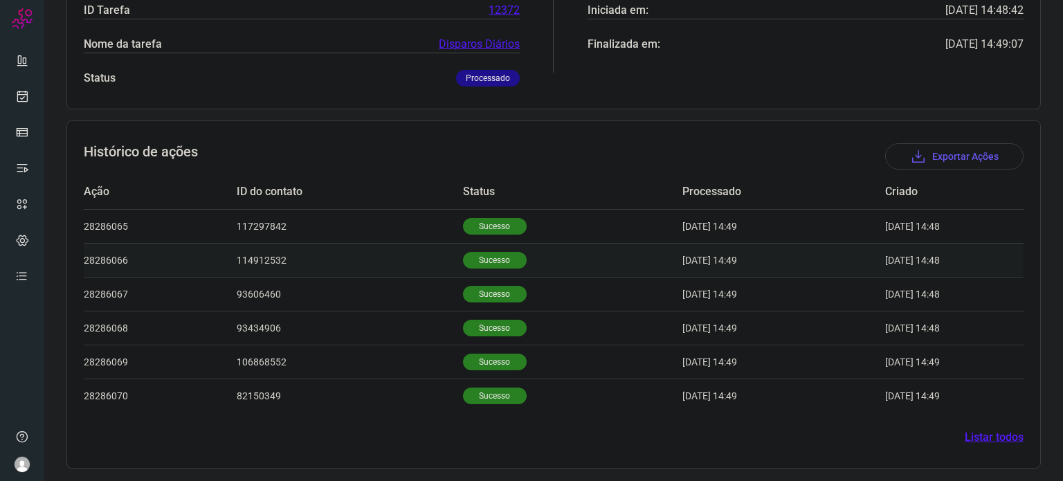
click at [487, 252] on p "Sucesso" at bounding box center [495, 260] width 64 height 17
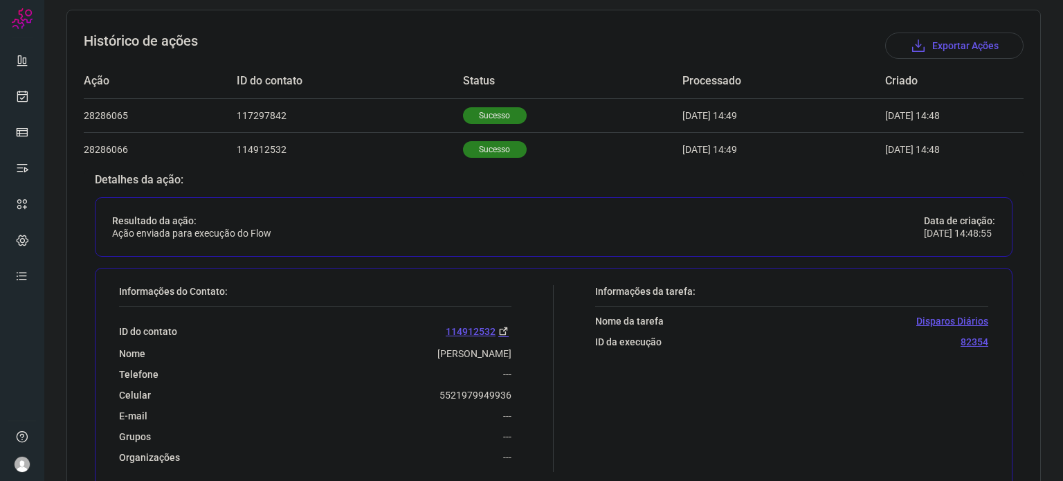
scroll to position [569, 0]
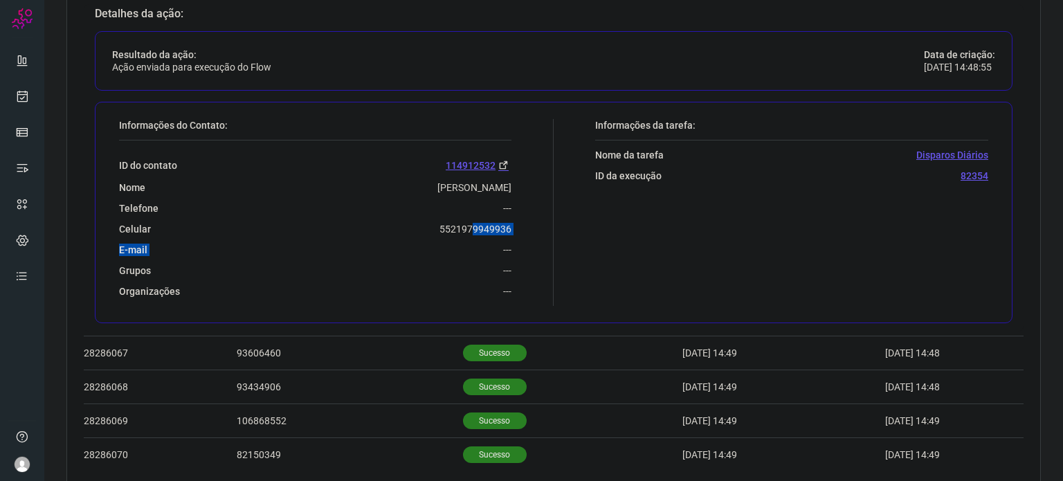
drag, startPoint x: 429, startPoint y: 239, endPoint x: 453, endPoint y: 227, distance: 26.9
click at [454, 228] on div "ID do contato 114912532 Nome [PERSON_NAME] Telefone --- Celular [PHONE_NUMBER] …" at bounding box center [315, 219] width 393 height 157
drag, startPoint x: 438, startPoint y: 230, endPoint x: 431, endPoint y: 233, distance: 7.5
click at [440, 230] on p "5521979949936" at bounding box center [476, 229] width 72 height 12
drag, startPoint x: 439, startPoint y: 226, endPoint x: 512, endPoint y: 216, distance: 74.1
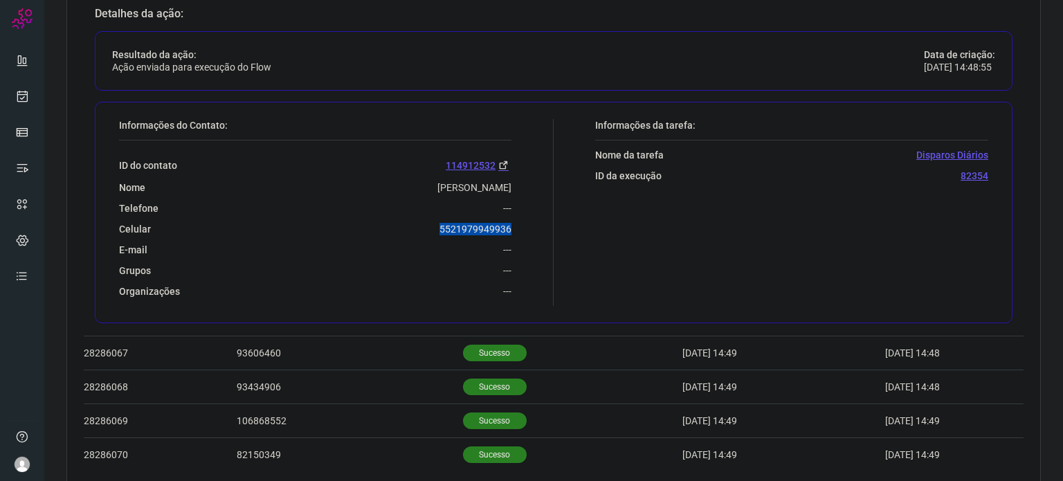
click at [512, 216] on div "Informações do Contato: ID do contato 114912532 Nome [PERSON_NAME] Telefone ---…" at bounding box center [333, 212] width 442 height 187
copy p "5521979949936"
